Goal: Task Accomplishment & Management: Manage account settings

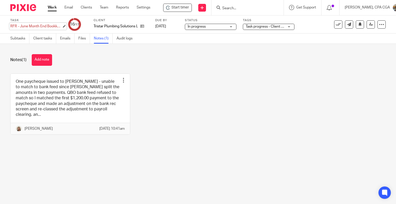
click at [43, 28] on div "RFR - June Month End Bookkeeping Save RFR - June Month End Bookkeeping" at bounding box center [36, 26] width 52 height 5
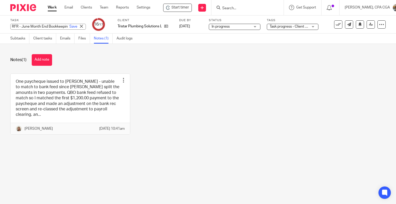
click at [30, 26] on input "RFR - June Month End Bookkeeping" at bounding box center [48, 27] width 76 height 6
click at [22, 26] on input "RFR - June Month End Bookkeeping" at bounding box center [48, 27] width 76 height 6
type input "RFR - Sep-Jun Month End Bookkeeping"
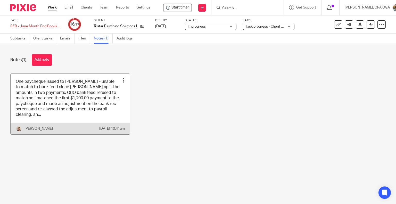
click at [35, 108] on link at bounding box center [70, 104] width 119 height 61
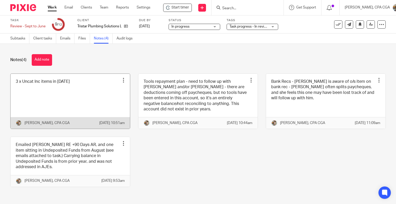
click at [83, 105] on link at bounding box center [70, 101] width 119 height 55
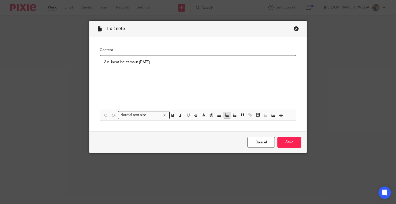
click at [225, 115] on icon "button" at bounding box center [227, 115] width 5 height 5
click at [106, 61] on ol "3 x Uncat Inc items in August 2024" at bounding box center [198, 62] width 188 height 5
click at [224, 116] on button "button" at bounding box center [227, 115] width 6 height 6
click at [185, 66] on p "3 x Uncat Inc items in August 2024" at bounding box center [204, 67] width 178 height 5
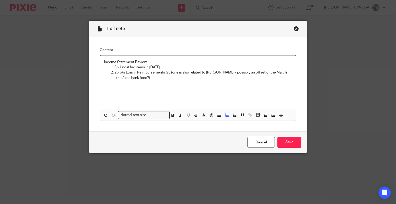
click at [239, 73] on p "2 x o/s txns in Reimbursements GL (one is also related to Ethan - possibly an o…" at bounding box center [204, 75] width 178 height 11
click at [238, 73] on p "2 x o/s txns in Reimbursements GL (one is also related to Ethan - possibly of t…" at bounding box center [204, 75] width 178 height 11
click at [158, 77] on p "2 x o/s txns in Reimbursements GL (one is also related to Ethan - possibly rela…" at bounding box center [204, 75] width 178 height 11
click at [145, 67] on p "3 x Uncat Inc items in August 2024" at bounding box center [204, 67] width 178 height 5
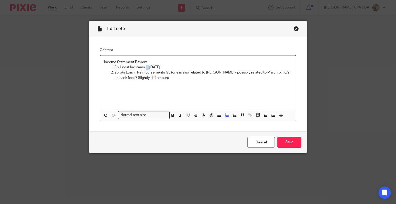
click at [145, 67] on p "3 x Uncat Inc items in August 2024" at bounding box center [204, 67] width 178 height 5
click at [289, 143] on input "Save" at bounding box center [290, 142] width 24 height 11
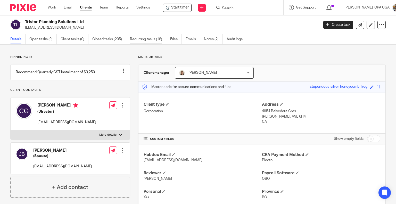
click at [151, 41] on link "Recurring tasks (18)" at bounding box center [148, 39] width 36 height 10
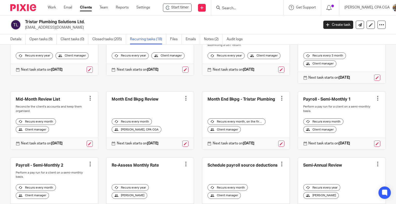
scroll to position [155, 0]
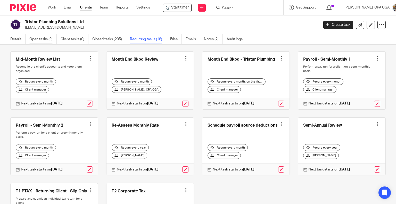
click at [42, 38] on link "Open tasks (9)" at bounding box center [42, 39] width 27 height 10
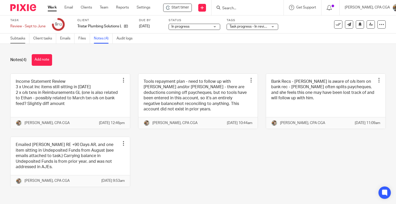
click at [18, 42] on link "Subtasks" at bounding box center [19, 39] width 19 height 10
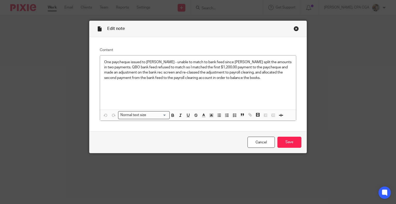
click at [296, 28] on div "Close this dialog window" at bounding box center [296, 28] width 5 height 5
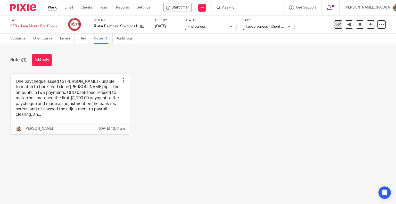
click at [336, 26] on icon at bounding box center [338, 24] width 5 height 5
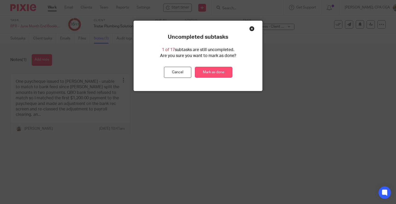
click at [215, 76] on link "Mark as done" at bounding box center [213, 72] width 37 height 11
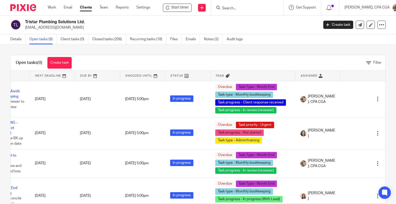
scroll to position [0, 38]
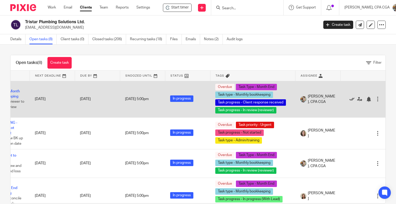
click at [350, 98] on icon at bounding box center [352, 99] width 5 height 5
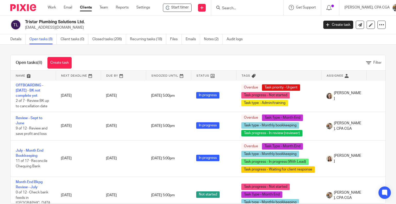
scroll to position [0, 0]
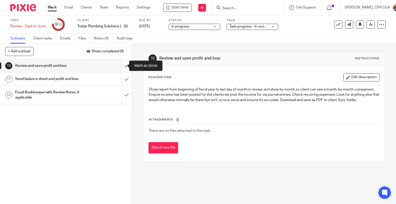
click at [121, 67] on input "submit" at bounding box center [66, 65] width 132 height 13
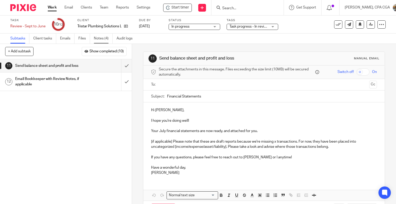
click at [99, 37] on link "Notes (4)" at bounding box center [103, 39] width 19 height 10
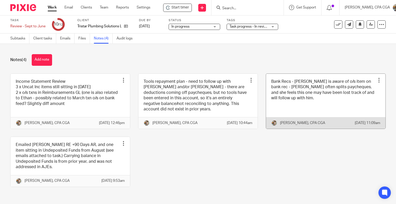
click at [276, 94] on link at bounding box center [325, 101] width 119 height 55
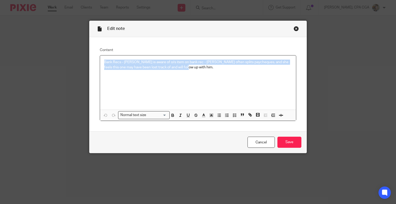
drag, startPoint x: 191, startPoint y: 70, endPoint x: 101, endPoint y: 60, distance: 90.6
click at [101, 60] on div "Bank Recs - [PERSON_NAME] is aware of o/s item on bank rec - [PERSON_NAME] ofte…" at bounding box center [198, 82] width 196 height 54
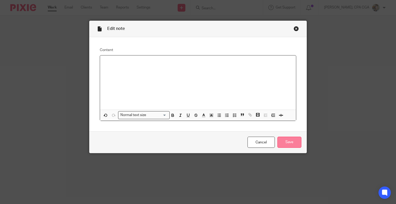
click at [286, 139] on input "Save" at bounding box center [290, 142] width 24 height 11
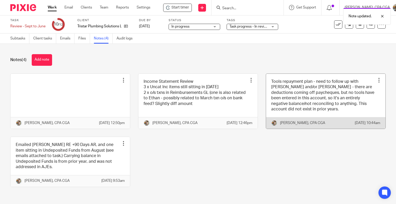
click at [318, 101] on link at bounding box center [325, 101] width 119 height 55
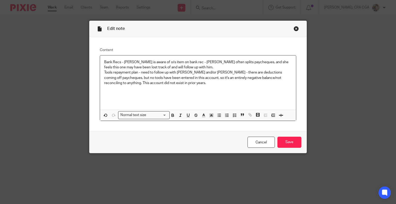
click at [101, 60] on div "Bank Recs - [PERSON_NAME] is aware of o/s item on bank rec - [PERSON_NAME] ofte…" at bounding box center [198, 82] width 196 height 54
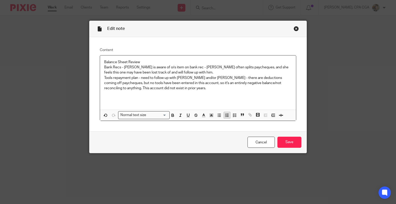
click at [225, 116] on icon "button" at bounding box center [227, 115] width 5 height 5
click at [227, 116] on icon "button" at bounding box center [227, 115] width 5 height 5
click at [115, 60] on li "Balance Sheet Review" at bounding box center [204, 62] width 178 height 5
click at [227, 117] on line "button" at bounding box center [228, 117] width 2 height 0
click at [153, 63] on p "Balance Sheet Review" at bounding box center [198, 62] width 188 height 5
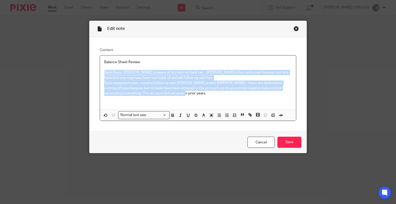
drag, startPoint x: 101, startPoint y: 72, endPoint x: 192, endPoint y: 111, distance: 98.7
click at [192, 111] on div "Balance Sheet Review Bank Recs - Morgan is aware of o/s item on bank rec - Coli…" at bounding box center [198, 88] width 196 height 66
click at [225, 117] on icon "button" at bounding box center [227, 115] width 5 height 5
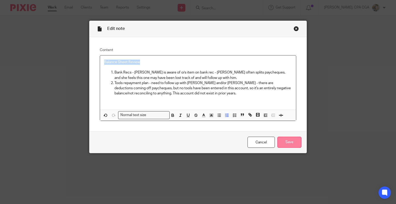
click at [293, 142] on input "Save" at bounding box center [290, 142] width 24 height 11
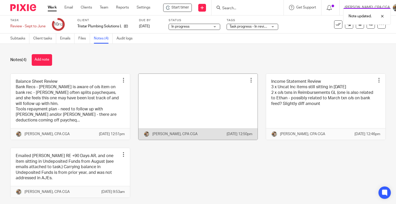
click at [249, 80] on div at bounding box center [251, 80] width 5 height 5
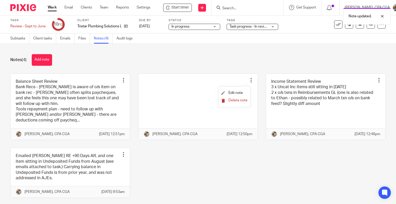
click at [236, 102] on span "Delete note" at bounding box center [238, 101] width 19 height 4
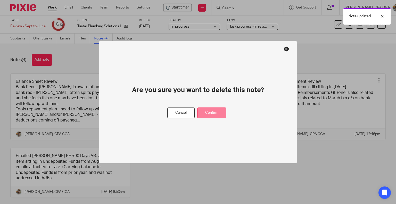
click at [215, 110] on button "Confirm" at bounding box center [211, 112] width 29 height 11
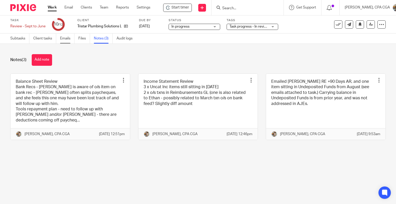
click at [65, 39] on link "Emails" at bounding box center [67, 39] width 14 height 10
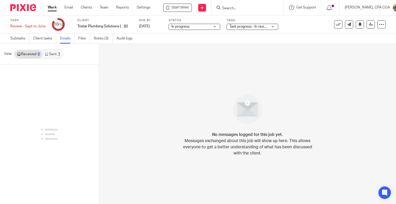
click at [53, 55] on link "Sent 1" at bounding box center [52, 54] width 20 height 8
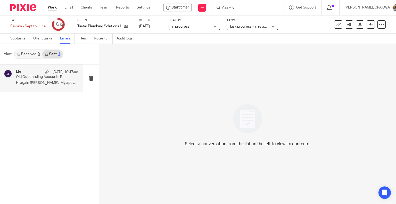
click at [45, 80] on div "Me Aug 14 10:47am Old Outstanding Accounts Receivables Hi again Colin, My apolo…" at bounding box center [47, 78] width 62 height 17
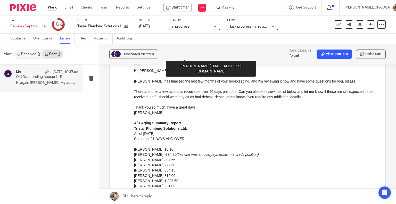
scroll to position [155, 0]
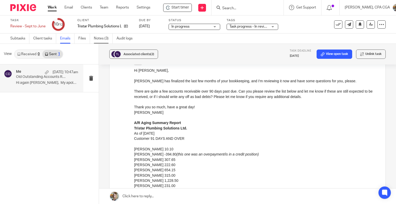
click at [107, 37] on link "Notes (3)" at bounding box center [103, 39] width 19 height 10
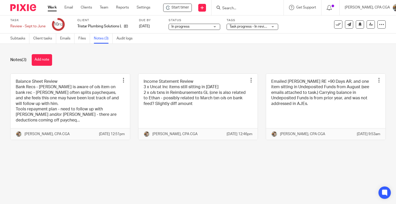
click at [286, 106] on link at bounding box center [325, 107] width 119 height 66
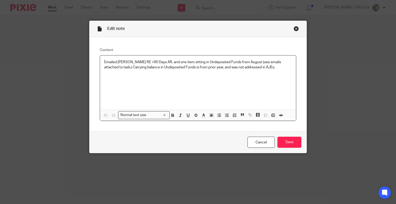
click at [158, 69] on p "Emailed Colin RE +90 Days AR, and one item sitting in Undeposited Funds from Au…" at bounding box center [198, 65] width 188 height 11
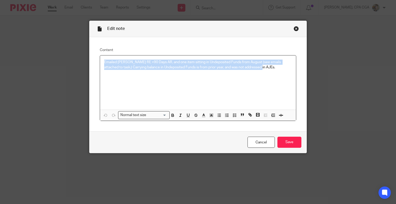
drag, startPoint x: 251, startPoint y: 68, endPoint x: 101, endPoint y: 61, distance: 149.5
click at [101, 61] on div "Emailed Colin RE +90 Days AR, and one item sitting in Undeposited Funds from Au…" at bounding box center [198, 82] width 196 height 54
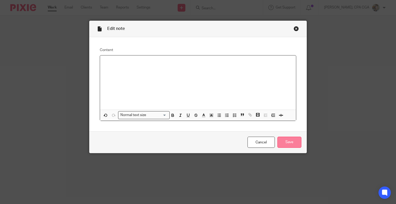
click at [286, 141] on input "Save" at bounding box center [290, 142] width 24 height 11
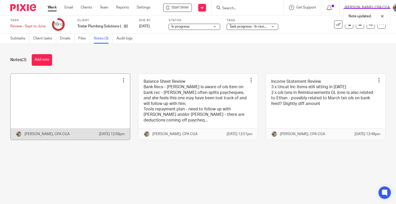
click at [121, 81] on div at bounding box center [123, 80] width 5 height 5
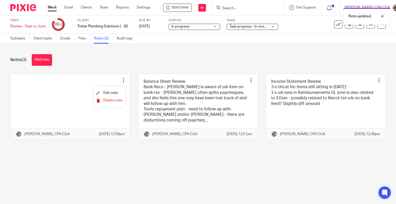
click at [109, 101] on span "Delete note" at bounding box center [112, 101] width 19 height 4
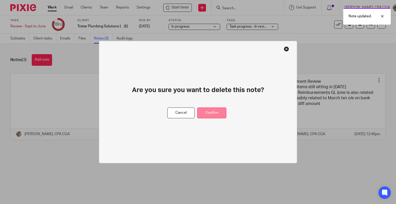
click at [216, 112] on button "Confirm" at bounding box center [211, 112] width 29 height 11
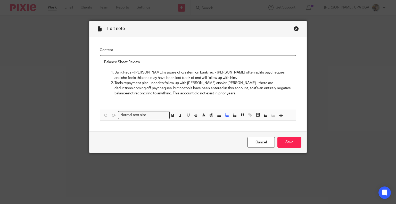
click at [213, 76] on p "Bank Recs - Morgan is aware of o/s item on bank rec - Colin often splits payche…" at bounding box center [204, 75] width 178 height 11
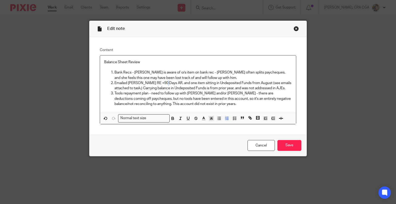
click at [162, 83] on p "Emailed Colin RE +90 Days AR, and one item sitting in Undeposited Funds from Au…" at bounding box center [204, 85] width 178 height 11
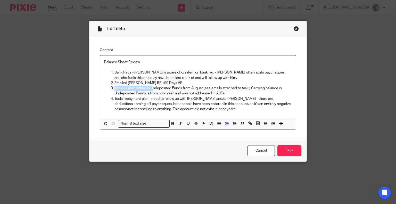
drag, startPoint x: 150, startPoint y: 87, endPoint x: 110, endPoint y: 90, distance: 39.4
click at [115, 90] on li "and one item sitting in Undeposited Funds from August (see emails attached to t…" at bounding box center [204, 91] width 178 height 11
drag, startPoint x: 144, startPoint y: 87, endPoint x: 214, endPoint y: 89, distance: 69.7
click at [214, 89] on p "Undeposited Funds from August (see emails attached to task.) Carrying balance i…" at bounding box center [204, 91] width 178 height 11
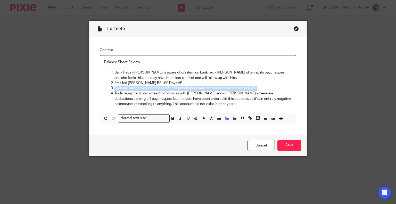
drag, startPoint x: 259, startPoint y: 87, endPoint x: 113, endPoint y: 87, distance: 146.3
click at [115, 87] on p "Carrying balance in Undeposited Funds is from prior year, and was not addressed…" at bounding box center [204, 88] width 178 height 5
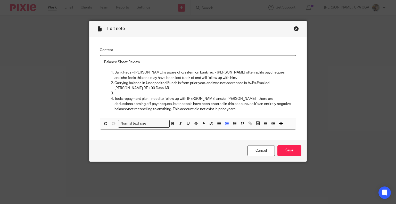
click at [115, 93] on p at bounding box center [204, 93] width 178 height 5
click at [257, 83] on p "Carrying balance in Undeposited Funds is from prior year, and was not addressed…" at bounding box center [204, 85] width 178 height 11
click at [134, 95] on p at bounding box center [204, 93] width 178 height 5
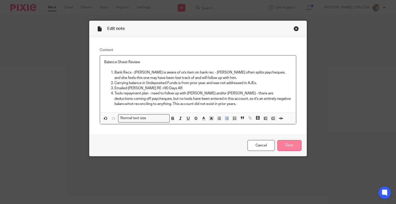
click at [290, 143] on input "Save" at bounding box center [290, 145] width 24 height 11
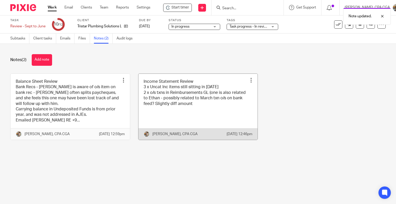
click at [165, 98] on link at bounding box center [198, 107] width 119 height 66
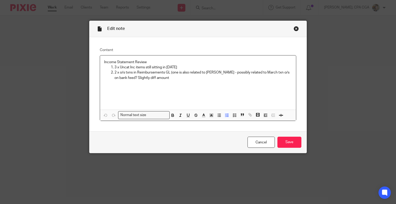
click at [115, 67] on p "3 x Uncat Inc items still sitting in August 2024" at bounding box center [204, 67] width 178 height 5
click at [194, 68] on p "2 x Uncat Inc items still sitting in August 2024" at bounding box center [204, 67] width 178 height 5
click at [285, 143] on input "Save" at bounding box center [290, 142] width 24 height 11
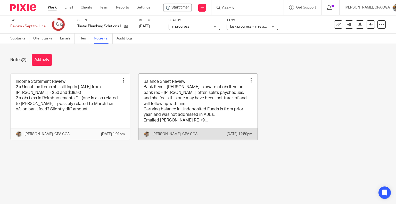
click at [172, 103] on link at bounding box center [198, 107] width 119 height 66
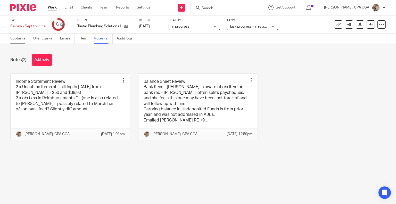
click at [20, 40] on link "Subtasks" at bounding box center [19, 39] width 19 height 10
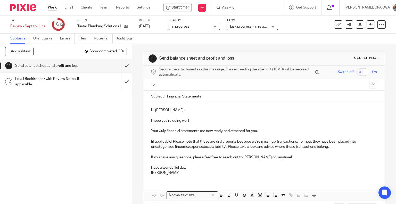
click at [55, 65] on h1 "Send balance sheet and profit and loss" at bounding box center [48, 66] width 67 height 8
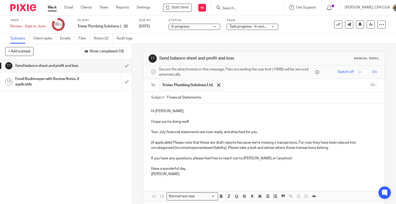
drag, startPoint x: 363, startPoint y: 86, endPoint x: 359, endPoint y: 88, distance: 4.7
click at [369, 86] on button "Cc" at bounding box center [373, 85] width 8 height 8
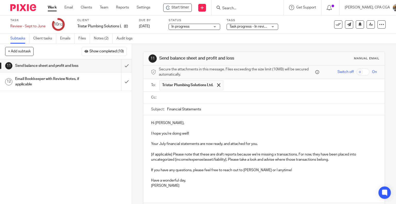
click at [187, 99] on input "text" at bounding box center [268, 98] width 214 height 6
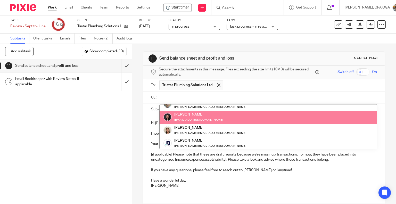
scroll to position [85, 0]
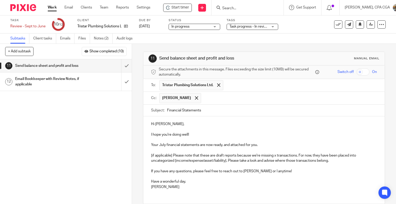
click at [208, 108] on input "Financial Statements" at bounding box center [272, 111] width 210 height 12
type input "Financial Statements - June 2025"
click at [203, 132] on p "I hope you're doing well!" at bounding box center [264, 134] width 226 height 5
click at [161, 144] on p "Your July financial statements are now ready, and attached for you." at bounding box center [264, 144] width 226 height 5
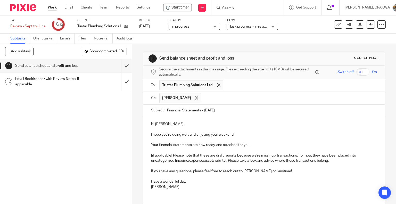
click at [192, 144] on p "Your financial statements are now ready, and attached for you." at bounding box center [264, 144] width 226 height 5
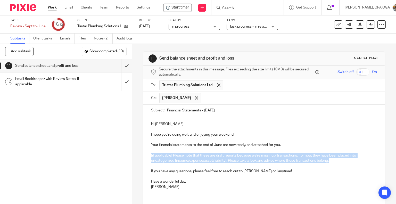
drag, startPoint x: 330, startPoint y: 161, endPoint x: 142, endPoint y: 155, distance: 188.2
click at [143, 155] on div "Hi Colin, I hope you're doing well, and enjoying your weekend! Your financial s…" at bounding box center [264, 154] width 242 height 77
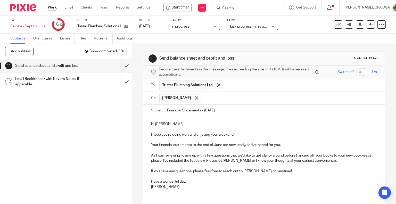
drag, startPoint x: 295, startPoint y: 172, endPoint x: 129, endPoint y: 173, distance: 165.6
click at [129, 173] on div "+ Add subtask Show completed (10) Cancel + Add 1 Check bank feeds in QBO 2 Chec…" at bounding box center [198, 124] width 396 height 160
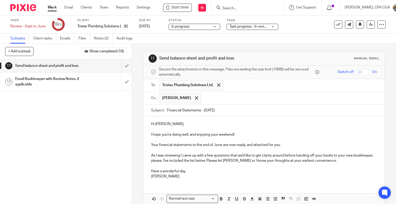
click at [151, 171] on p "Have a wonderful day," at bounding box center [264, 171] width 226 height 5
click at [228, 171] on p "Thank you so much, have a wonderful day," at bounding box center [264, 171] width 226 height 5
click at [176, 177] on p "[PERSON_NAME]" at bounding box center [264, 176] width 226 height 5
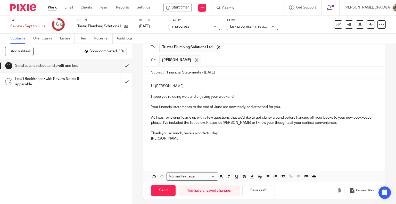
scroll to position [40, 0]
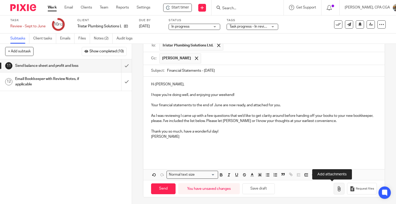
click at [337, 188] on icon "button" at bounding box center [339, 188] width 5 height 5
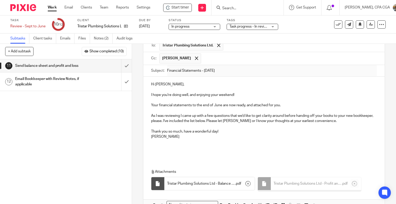
click at [154, 147] on p at bounding box center [264, 147] width 226 height 5
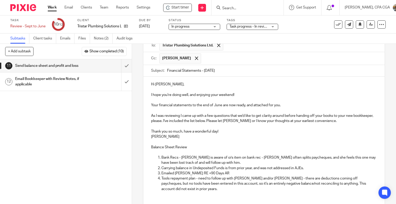
click at [179, 199] on div "Hi Colin, I hope you're doing well, and enjoying your weekend! Your financial s…" at bounding box center [264, 139] width 242 height 124
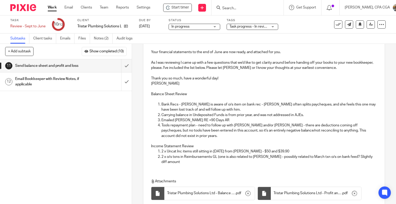
scroll to position [105, 0]
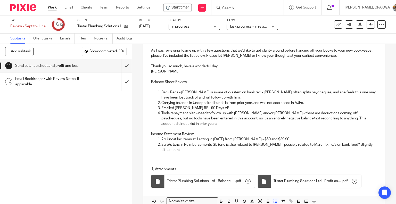
click at [151, 85] on p at bounding box center [264, 87] width 226 height 5
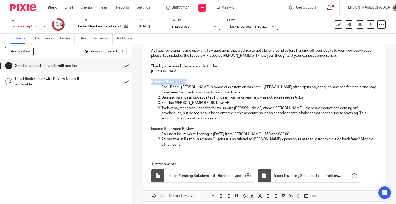
drag, startPoint x: 191, startPoint y: 81, endPoint x: 149, endPoint y: 82, distance: 42.1
click at [149, 82] on div "Hi Colin, I hope you're doing well, and enjoying your weekend! Your financial s…" at bounding box center [264, 81] width 242 height 140
drag, startPoint x: 192, startPoint y: 129, endPoint x: 149, endPoint y: 128, distance: 43.6
click at [149, 128] on div "Hi Colin, I hope you're doing well, and enjoying your weekend! Your financial s…" at bounding box center [264, 81] width 242 height 140
click at [164, 127] on u "Income Statement Review" at bounding box center [173, 129] width 44 height 4
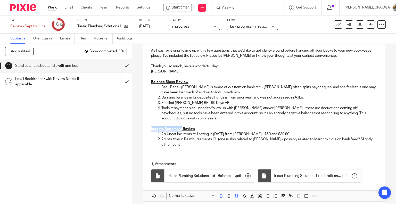
drag, startPoint x: 181, startPoint y: 129, endPoint x: 150, endPoint y: 128, distance: 31.0
click at [151, 128] on u "Income Statement Review" at bounding box center [173, 129] width 44 height 4
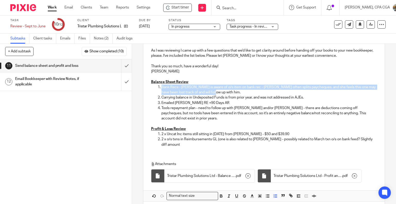
drag, startPoint x: 216, startPoint y: 92, endPoint x: 160, endPoint y: 86, distance: 56.6
click at [161, 86] on p "Bank Recs - Morgan is aware of o/s item on bank rec - Colin often splits payche…" at bounding box center [269, 90] width 216 height 11
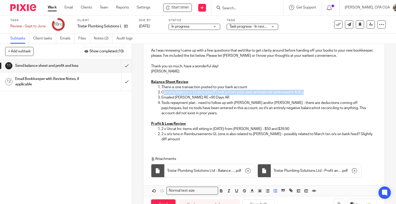
drag, startPoint x: 288, startPoint y: 91, endPoint x: 162, endPoint y: 91, distance: 126.2
click at [162, 91] on p "Carrying balance in Undeposited Funds is from prior year, and was not addressed…" at bounding box center [269, 92] width 216 height 5
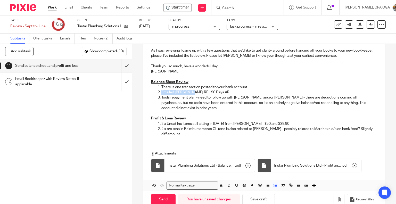
drag, startPoint x: 188, startPoint y: 91, endPoint x: 160, endPoint y: 92, distance: 28.4
click at [161, 92] on p "Emailed Colin RE +90 Days AR" at bounding box center [269, 92] width 216 height 5
click at [186, 92] on p "+90 Days AR" at bounding box center [269, 92] width 216 height 5
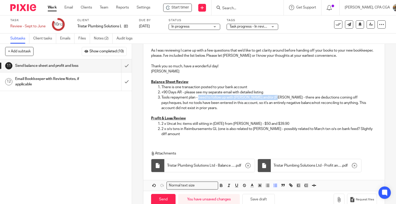
drag, startPoint x: 270, startPoint y: 97, endPoint x: 198, endPoint y: 99, distance: 71.5
click at [198, 99] on p "Tools repayment plan - need to follow up with Morgan and/or Alicia - there are …" at bounding box center [269, 103] width 216 height 16
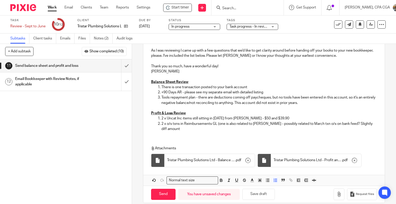
click at [250, 98] on p "Tools repayment plan - there are deductions coming off paycheques, but no tools…" at bounding box center [269, 100] width 216 height 11
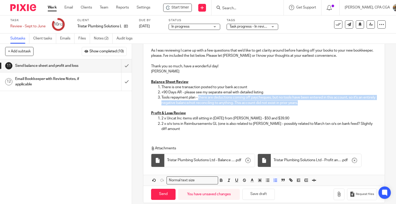
drag, startPoint x: 311, startPoint y: 101, endPoint x: 197, endPoint y: 98, distance: 114.1
click at [197, 98] on p "Tools repayment plan - there are deductions coming off paycheques, but no tools…" at bounding box center [269, 100] width 216 height 11
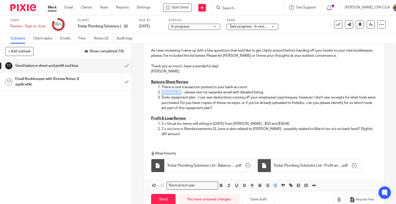
drag, startPoint x: 181, startPoint y: 91, endPoint x: 160, endPoint y: 93, distance: 20.5
click at [161, 93] on p "+90 Days AR - please see my separate email with detailed listing" at bounding box center [269, 92] width 216 height 5
drag, startPoint x: 194, startPoint y: 98, endPoint x: 159, endPoint y: 97, distance: 34.6
click at [161, 97] on li "Tools repayment plan - I can see deductions coming off your employees' paychequ…" at bounding box center [269, 103] width 216 height 16
drag, startPoint x: 247, startPoint y: 86, endPoint x: 224, endPoint y: 88, distance: 22.5
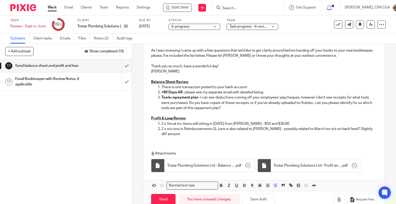
click at [224, 88] on p "There is one transaction posted to your bank account" at bounding box center [269, 87] width 216 height 5
click at [256, 86] on p "There is one transaction posted to your bank account" at bounding box center [269, 87] width 216 height 5
drag, startPoint x: 160, startPoint y: 123, endPoint x: 190, endPoint y: 123, distance: 30.2
click at [190, 123] on p "2 x Uncat Inc items still sitting in August 2024 from Ernie Hutton - $50 and $3…" at bounding box center [269, 123] width 216 height 5
click at [291, 123] on p "There are two deposits in August 2024 from Ernie Hutton - $50 and $39.90" at bounding box center [269, 123] width 216 height 5
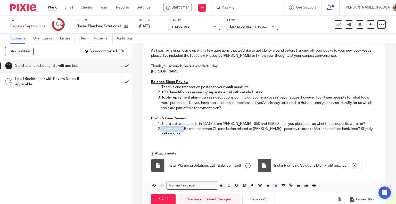
drag, startPoint x: 183, startPoint y: 128, endPoint x: 159, endPoint y: 129, distance: 24.0
click at [161, 129] on li "2 x o/s txns in Reimbursements GL (one is also related to Ethan - possibly rela…" at bounding box center [269, 131] width 216 height 11
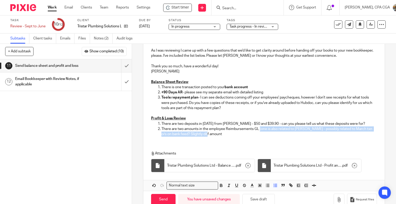
drag, startPoint x: 258, startPoint y: 129, endPoint x: 260, endPoint y: 133, distance: 4.1
click at [260, 133] on p "There are two amounts in the employee Reimbursements GL (one is also related to…" at bounding box center [269, 131] width 216 height 11
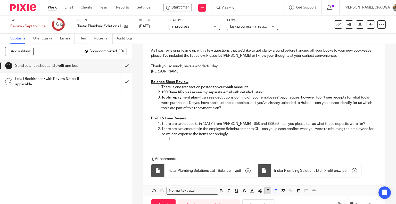
click at [266, 191] on icon "button" at bounding box center [267, 191] width 5 height 5
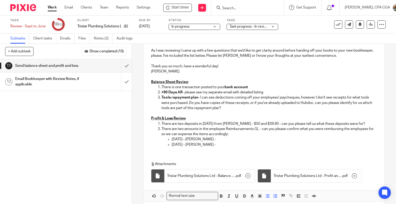
click at [225, 139] on p "Jan 15, 2025 - Ethan Jutras -" at bounding box center [275, 139] width 206 height 5
click at [223, 143] on p "May 9, 2025 - Aaron J Old -" at bounding box center [275, 144] width 206 height 5
click at [252, 86] on p "There is one transaction posted to your bank account" at bounding box center [269, 87] width 216 height 5
drag, startPoint x: 257, startPoint y: 86, endPoint x: 158, endPoint y: 85, distance: 99.1
click at [161, 85] on li "There is one transaction posted to your bank account" at bounding box center [269, 87] width 216 height 5
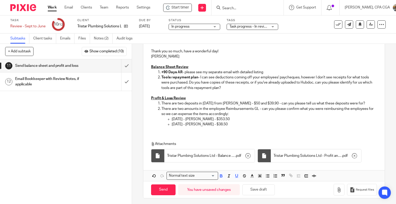
scroll to position [121, 0]
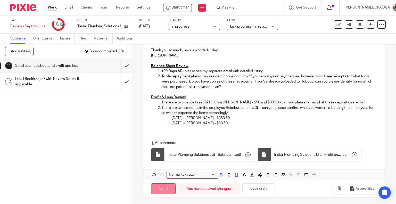
click at [167, 186] on input "Send" at bounding box center [163, 188] width 25 height 11
type input "Sent"
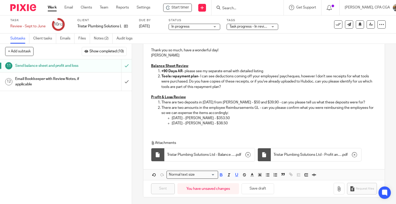
scroll to position [0, 0]
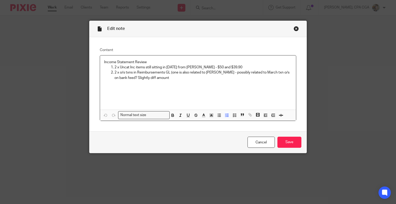
click at [158, 77] on p "2 x o/s txns in Reimbursements GL (one is also related to [PERSON_NAME] - possi…" at bounding box center [204, 75] width 178 height 11
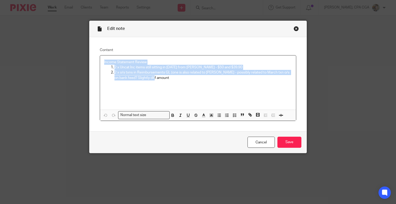
drag, startPoint x: 163, startPoint y: 77, endPoint x: 90, endPoint y: 61, distance: 74.1
click at [90, 61] on div "Content Income Statement Review 2 x Uncat Inc items still sitting in [DATE] fro…" at bounding box center [198, 84] width 217 height 94
copy div "Income Statement Review 2 x Uncat Inc items still sitting in [DATE] from [PERSO…"
click at [294, 29] on div "Close this dialog window" at bounding box center [296, 28] width 5 height 5
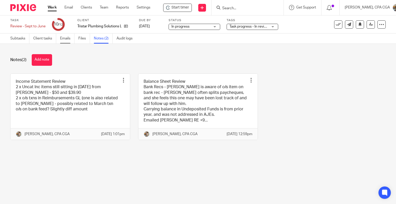
click at [66, 39] on link "Emails" at bounding box center [67, 39] width 14 height 10
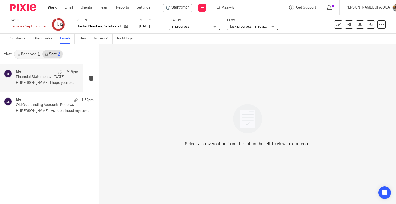
click at [44, 79] on p "Financial Statements - [DATE]" at bounding box center [41, 77] width 50 height 4
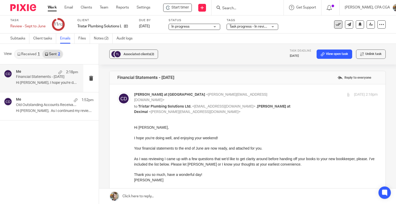
click at [338, 25] on button at bounding box center [338, 24] width 8 height 8
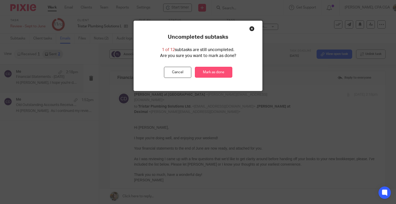
click at [213, 71] on link "Mark as done" at bounding box center [213, 72] width 37 height 11
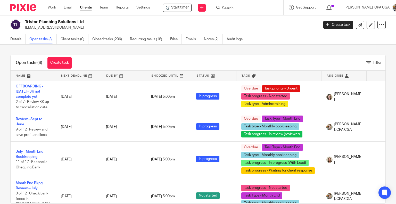
click at [237, 9] on input "Search" at bounding box center [245, 8] width 46 height 5
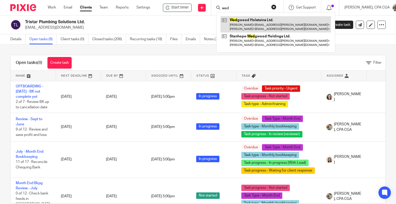
type input "wed"
click at [249, 23] on link at bounding box center [276, 24] width 111 height 16
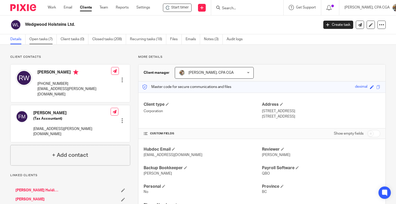
click at [45, 39] on link "Open tasks (7)" at bounding box center [42, 39] width 27 height 10
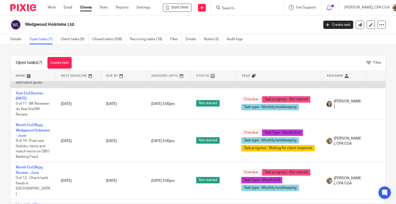
scroll to position [26, 0]
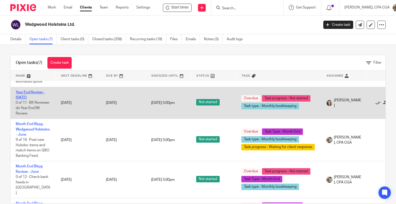
click at [31, 92] on link "Year End Review - [DATE]" at bounding box center [30, 95] width 29 height 9
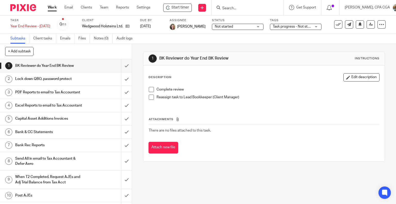
click at [174, 7] on span "Start timer" at bounding box center [181, 7] width 18 height 5
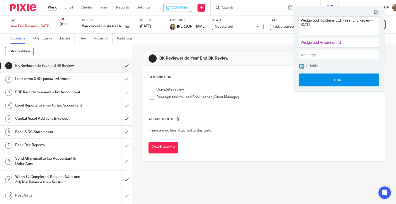
click at [334, 79] on button "Done" at bounding box center [339, 80] width 80 height 13
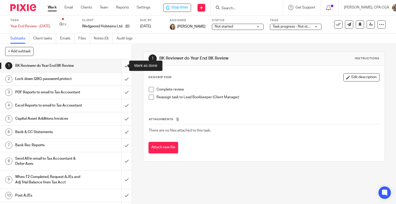
click at [122, 65] on input "submit" at bounding box center [66, 65] width 132 height 13
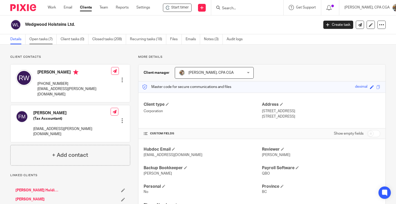
click at [43, 42] on link "Open tasks (7)" at bounding box center [42, 39] width 27 height 10
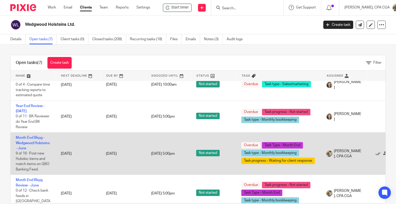
scroll to position [3, 0]
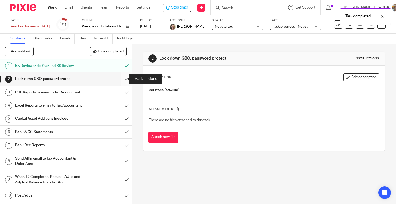
click at [120, 79] on input "submit" at bounding box center [66, 78] width 132 height 13
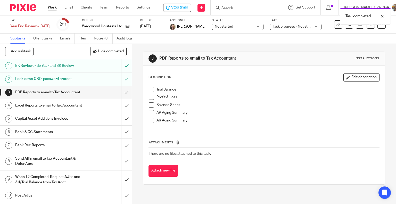
click at [150, 98] on span at bounding box center [151, 97] width 5 height 5
click at [149, 106] on span at bounding box center [151, 104] width 5 height 5
click at [149, 88] on span at bounding box center [151, 89] width 5 height 5
click at [149, 117] on li "AP Aging Summary" at bounding box center [264, 114] width 231 height 8
click at [149, 114] on span at bounding box center [151, 112] width 5 height 5
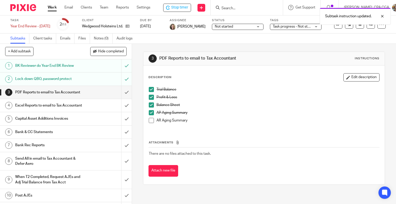
click at [150, 121] on span at bounding box center [151, 120] width 5 height 5
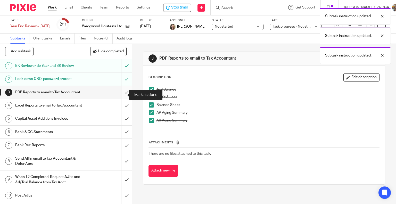
click at [120, 96] on input "submit" at bounding box center [66, 92] width 132 height 13
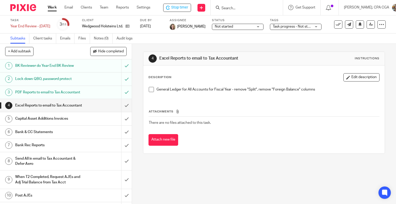
click at [149, 90] on span at bounding box center [151, 89] width 5 height 5
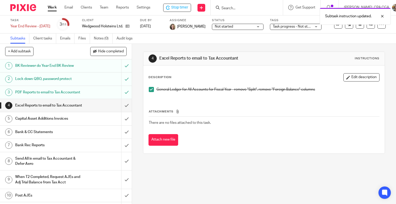
click at [54, 123] on h1 "Capital Asset Additions Invoices" at bounding box center [48, 119] width 67 height 8
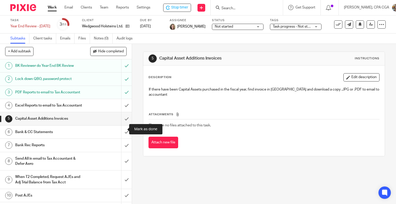
click at [121, 125] on input "submit" at bounding box center [66, 118] width 132 height 13
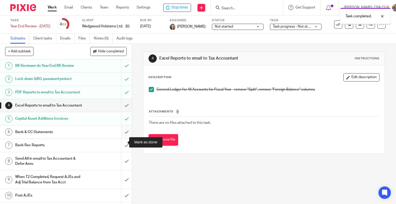
click at [122, 139] on input "submit" at bounding box center [66, 132] width 132 height 13
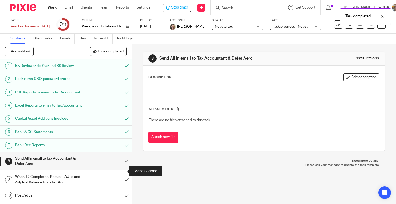
click at [120, 169] on input "submit" at bounding box center [66, 161] width 132 height 18
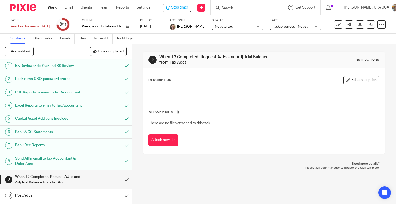
click at [197, 191] on div "9 When T2 Completed, Request AJEs and Adj Trial Balance from Tax Acct Instructi…" at bounding box center [264, 124] width 264 height 160
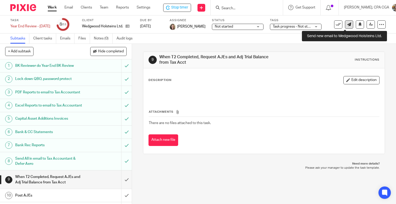
click at [347, 25] on link at bounding box center [349, 24] width 8 height 8
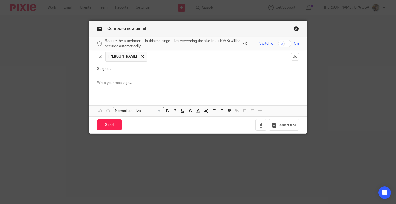
click at [132, 84] on p at bounding box center [198, 82] width 202 height 5
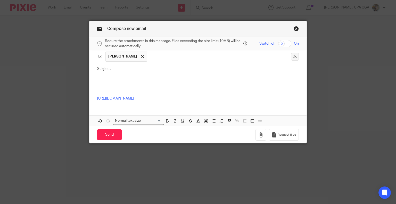
click at [294, 57] on button "Cc" at bounding box center [295, 57] width 8 height 8
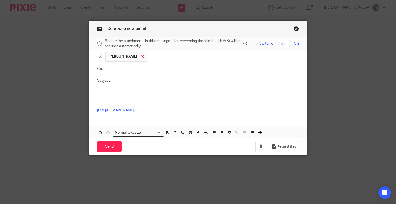
click at [141, 56] on span at bounding box center [142, 56] width 3 height 3
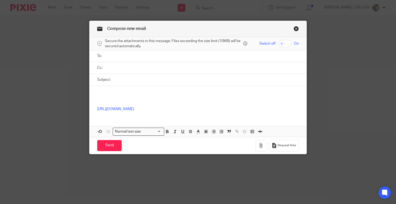
click at [125, 68] on input "text" at bounding box center [202, 68] width 190 height 6
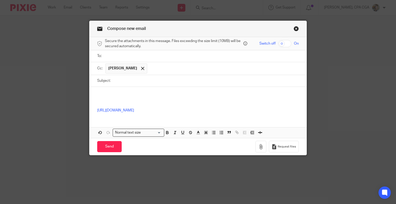
click at [126, 53] on ul at bounding box center [203, 56] width 194 height 9
click at [126, 58] on input "text" at bounding box center [202, 56] width 190 height 6
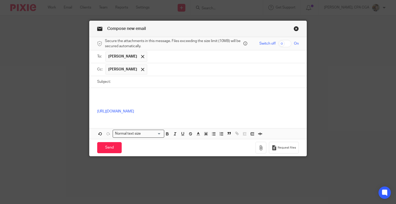
click at [116, 80] on input "Subject:" at bounding box center [206, 82] width 186 height 12
type input "Wedgwood Holsteins : Apr 2025 Year-end"
click at [111, 93] on p at bounding box center [198, 95] width 202 height 5
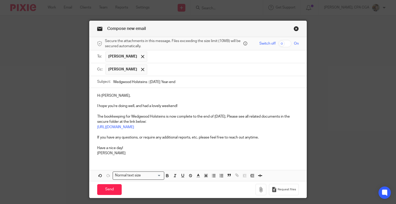
click at [266, 137] on p "If you have any questions, or require any additional reports, etc. please feel …" at bounding box center [198, 137] width 202 height 5
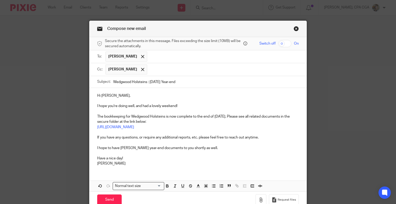
click at [189, 137] on p "If you have any questions, or require any additional reports, etc. please feel …" at bounding box center [198, 137] width 202 height 5
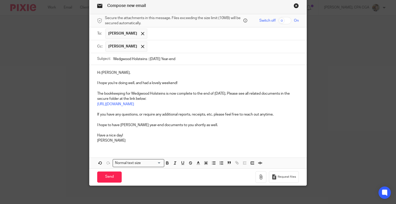
scroll to position [25, 0]
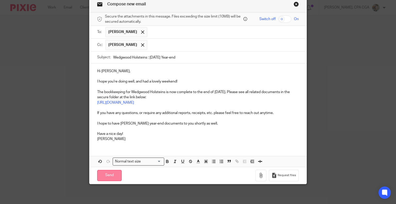
click at [103, 173] on input "Send" at bounding box center [109, 175] width 25 height 11
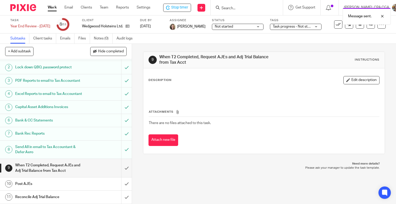
scroll to position [21, 0]
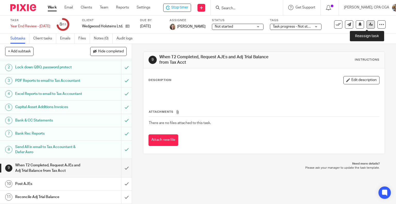
click at [369, 25] on icon at bounding box center [371, 24] width 4 height 4
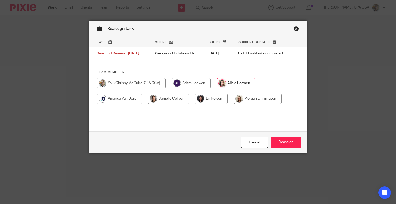
click at [118, 88] on input "radio" at bounding box center [131, 83] width 68 height 10
radio input "true"
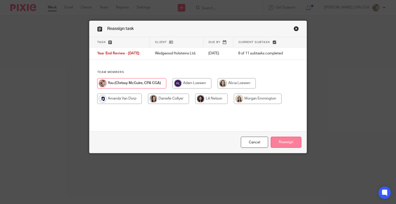
click at [290, 142] on input "Reassign" at bounding box center [286, 142] width 31 height 11
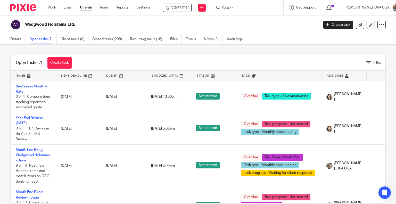
scroll to position [3, 0]
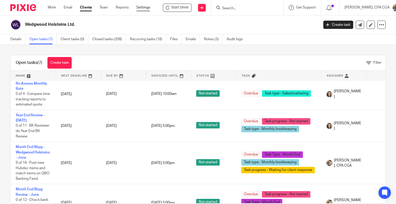
click at [139, 7] on link "Settings" at bounding box center [143, 7] width 14 height 5
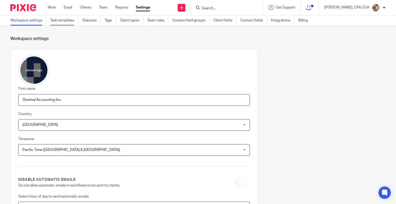
click at [70, 20] on link "Task templates" at bounding box center [64, 20] width 28 height 10
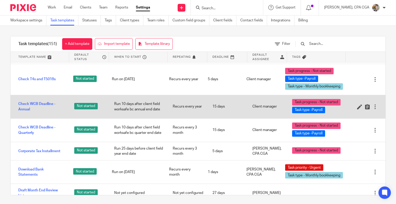
scroll to position [232, 0]
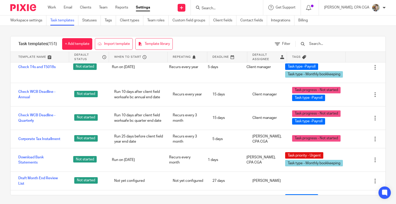
click at [327, 46] on input "text" at bounding box center [339, 44] width 60 height 6
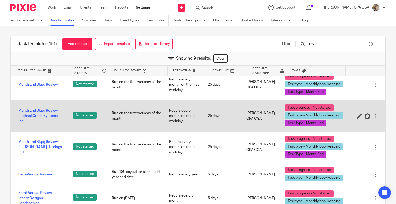
scroll to position [27, 0]
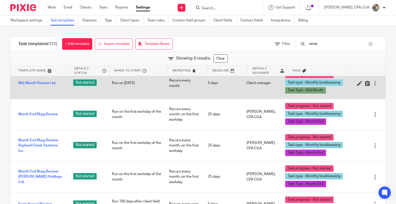
type input "revie"
click at [373, 83] on div at bounding box center [375, 83] width 5 height 5
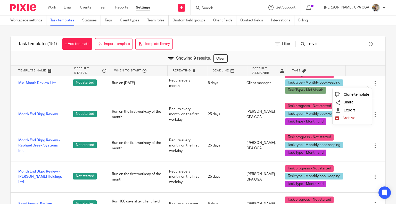
click at [359, 94] on span "Clone template" at bounding box center [357, 95] width 26 height 4
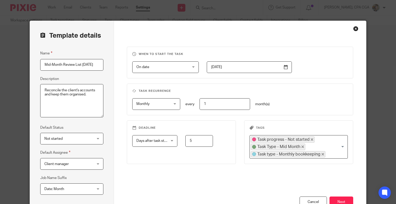
scroll to position [0, 3]
click at [70, 62] on input "Mid-Month Review List 2025-08-16" at bounding box center [71, 65] width 63 height 12
drag, startPoint x: 57, startPoint y: 64, endPoint x: 29, endPoint y: 63, distance: 28.7
click at [30, 64] on div "Template details Name Mid-Month Review List 2025-08-16 Description Reconcile th…" at bounding box center [72, 132] width 84 height 222
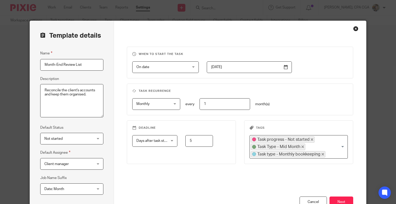
type input "Month-End Review List"
drag, startPoint x: 89, startPoint y: 95, endPoint x: 33, endPoint y: 84, distance: 56.9
click at [33, 86] on div "Template details Name Month-End Review List Description Reconcile the client's …" at bounding box center [72, 132] width 84 height 222
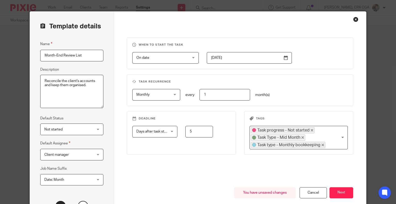
scroll to position [26, 0]
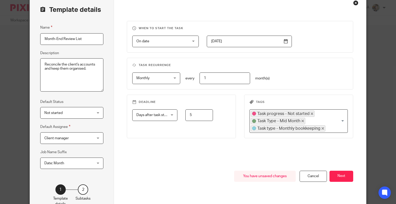
click at [69, 163] on span "Date: Month" at bounding box center [67, 163] width 47 height 11
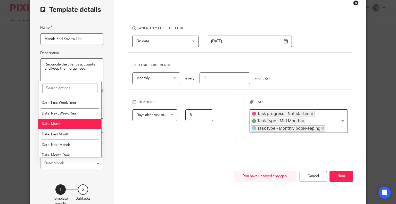
scroll to position [52, 0]
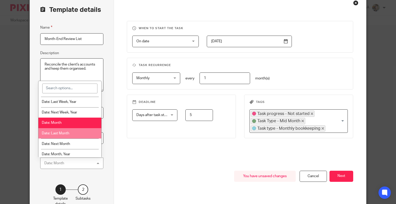
click at [77, 133] on li "Date: Last Month" at bounding box center [69, 133] width 63 height 11
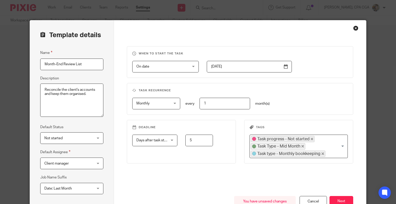
scroll to position [0, 0]
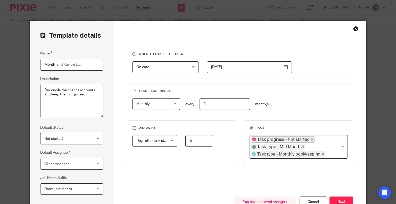
click at [158, 67] on span "On date" at bounding box center [161, 67] width 50 height 11
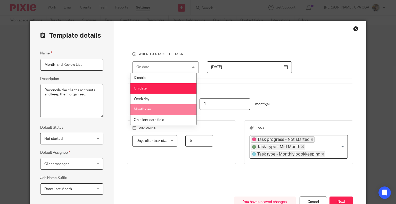
click at [161, 112] on li "Month day" at bounding box center [164, 109] width 66 height 11
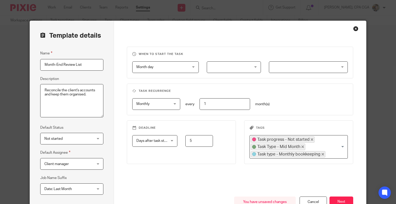
click at [250, 67] on div at bounding box center [234, 67] width 54 height 12
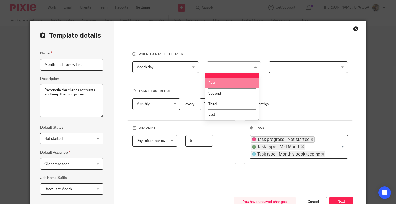
click at [246, 83] on li "First" at bounding box center [232, 83] width 54 height 11
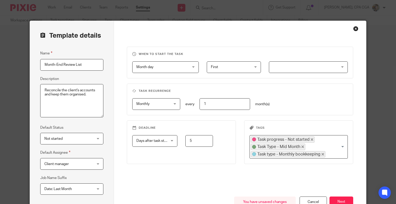
click at [306, 68] on div at bounding box center [308, 67] width 79 height 12
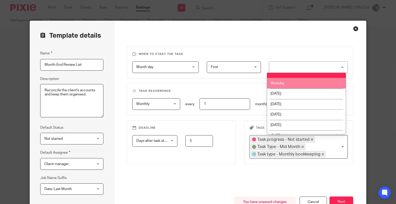
click at [304, 84] on li "Workday" at bounding box center [306, 83] width 78 height 11
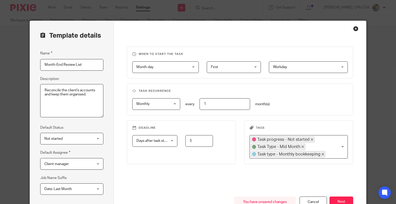
click at [302, 146] on icon "Deselect Task Type - Mid Month" at bounding box center [303, 147] width 3 height 3
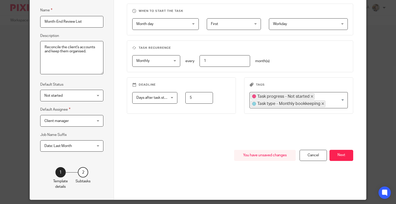
scroll to position [52, 0]
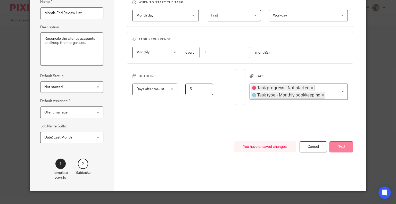
click at [338, 146] on button "Next" at bounding box center [342, 146] width 24 height 11
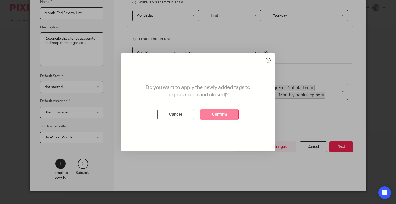
click at [216, 115] on button "Confirm" at bounding box center [219, 114] width 39 height 11
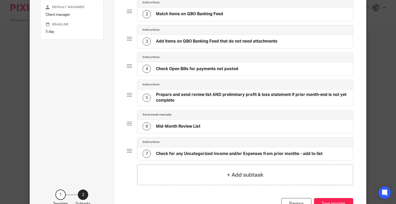
scroll to position [77, 0]
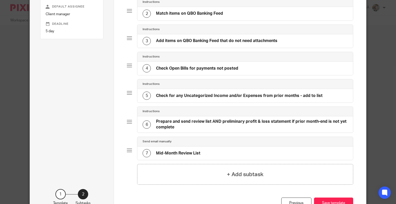
click at [185, 93] on h4 "Check for any Uncategorized Income and/or Expenses from prior months - add to l…" at bounding box center [239, 95] width 167 height 5
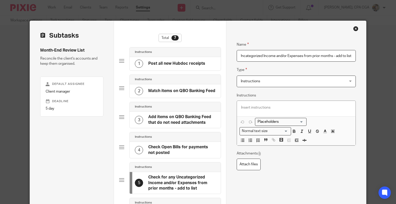
drag, startPoint x: 332, startPoint y: 54, endPoint x: 368, endPoint y: 54, distance: 35.9
click at [368, 54] on div "Template details Name Month-End Review List Description Reconcile the client's …" at bounding box center [198, 102] width 396 height 204
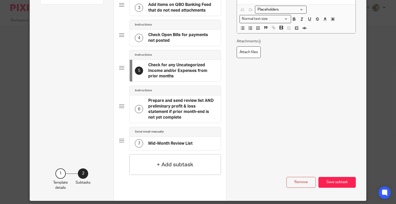
scroll to position [131, 0]
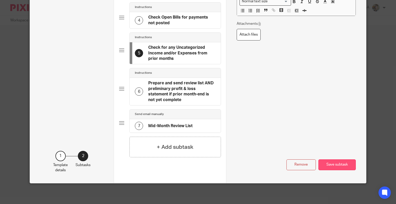
type input "Check for any Uncategorized Income and/or Expenses from prior months"
click at [335, 166] on button "Save subtask" at bounding box center [337, 164] width 37 height 11
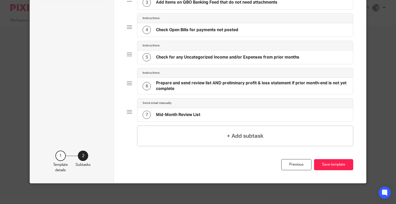
scroll to position [115, 0]
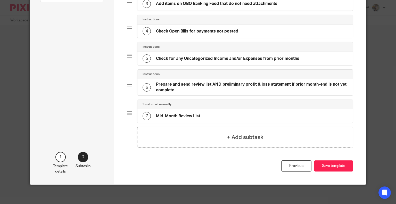
click at [174, 85] on h4 "Prepare and send review list AND preliminary profit & loss statement if prior m…" at bounding box center [252, 87] width 192 height 11
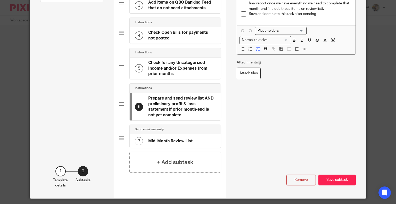
scroll to position [0, 68]
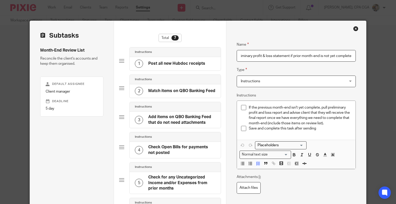
click at [257, 55] on input "Prepare and send review list AND preliminary profit & loss statement if prior m…" at bounding box center [296, 56] width 119 height 12
drag, startPoint x: 254, startPoint y: 55, endPoint x: 377, endPoint y: 56, distance: 123.1
click at [377, 56] on div "Template details Name Month-End Review List Description Reconcile the client's …" at bounding box center [198, 102] width 396 height 204
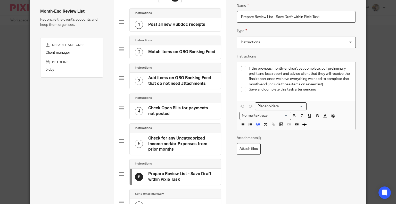
scroll to position [0, 0]
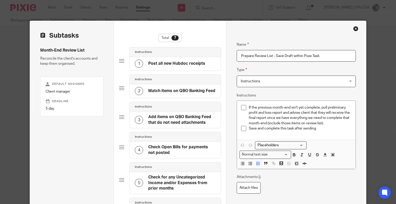
drag, startPoint x: 279, startPoint y: 56, endPoint x: 356, endPoint y: 54, distance: 77.7
click at [356, 54] on div "Name Post all new Hubdoc receipts Type Instructions Instructions Instructions D…" at bounding box center [296, 161] width 140 height 281
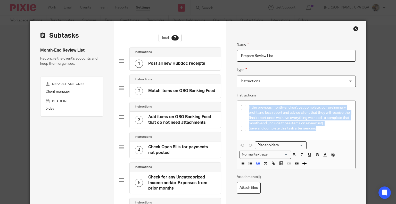
drag, startPoint x: 320, startPoint y: 130, endPoint x: 245, endPoint y: 106, distance: 79.1
click at [245, 106] on ul "If the previous month-end isn't yet complete, pull preliminary profit and loss …" at bounding box center [296, 119] width 110 height 29
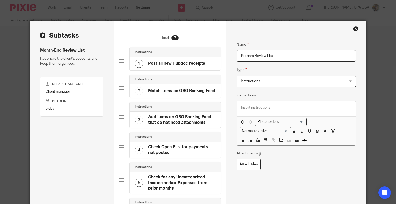
drag, startPoint x: 246, startPoint y: 54, endPoint x: 206, endPoint y: 55, distance: 40.0
click at [206, 55] on div "Subtasks Month-End Review List Reconcile the client's accounts and keep them or…" at bounding box center [198, 160] width 336 height 278
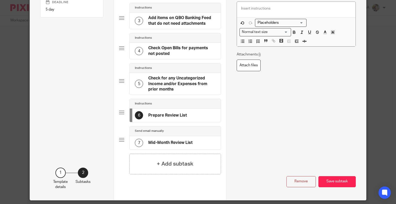
scroll to position [103, 0]
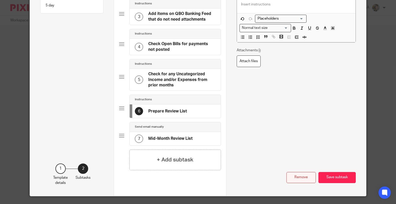
click at [291, 176] on button "Remove" at bounding box center [301, 177] width 29 height 11
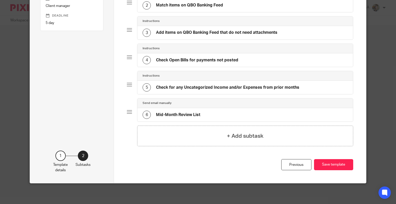
scroll to position [85, 0]
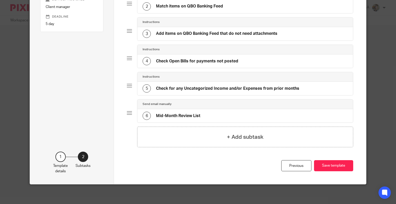
click at [173, 113] on h4 "Mid-Month Review List" at bounding box center [178, 115] width 44 height 5
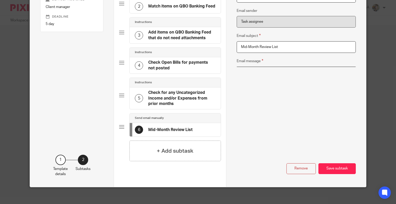
scroll to position [0, 0]
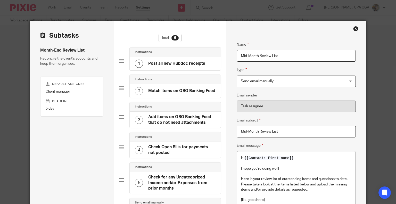
drag, startPoint x: 256, startPoint y: 56, endPoint x: 221, endPoint y: 55, distance: 35.1
click at [221, 55] on div "Subtasks Month-End Review List Reconcile the client's accounts and keep them or…" at bounding box center [198, 175] width 336 height 309
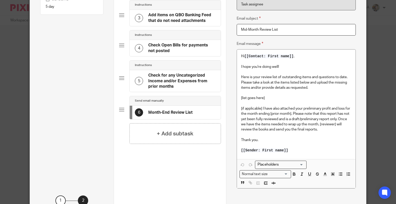
scroll to position [103, 0]
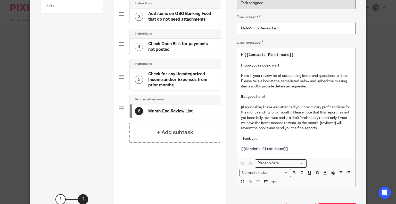
type input "Month-End Review List"
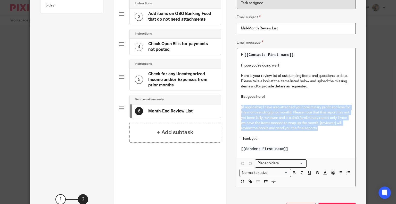
drag, startPoint x: 322, startPoint y: 128, endPoint x: 236, endPoint y: 108, distance: 87.9
click at [237, 108] on div "Hi [[Contact: First name]] , I hope you're doing well! Here is your review list…" at bounding box center [296, 103] width 119 height 110
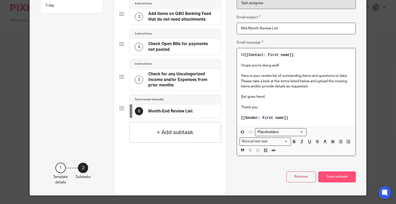
click at [329, 176] on button "Save subtask" at bounding box center [337, 177] width 37 height 11
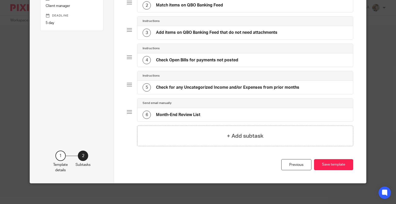
scroll to position [85, 0]
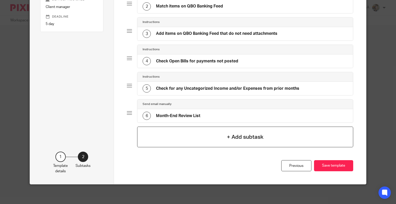
click at [219, 136] on div "+ Add subtask" at bounding box center [245, 137] width 216 height 21
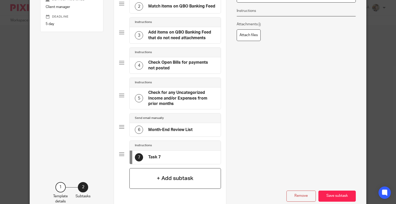
scroll to position [0, 0]
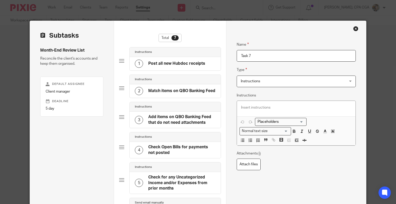
drag, startPoint x: 255, startPoint y: 55, endPoint x: 228, endPoint y: 52, distance: 26.5
click at [228, 52] on div "Name Post all new Hubdoc receipts Type Instructions Instructions Instructions D…" at bounding box center [296, 160] width 140 height 278
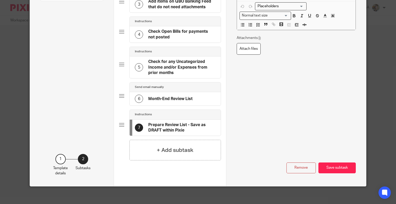
scroll to position [120, 0]
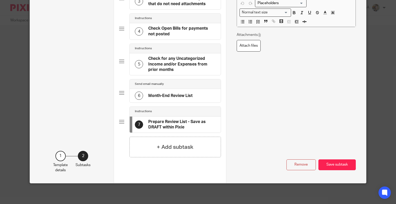
type input "Prepare Review List - Save as DRAFT within Pixie"
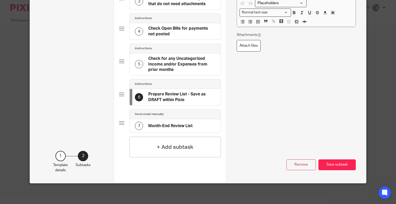
click at [179, 97] on h4 "Prepare Review List - Save as DRAFT within Pixie" at bounding box center [181, 97] width 67 height 11
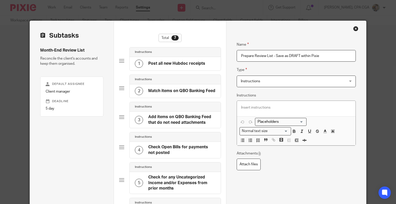
click at [255, 108] on p at bounding box center [296, 107] width 110 height 5
click at [241, 139] on icon "button" at bounding box center [242, 140] width 5 height 5
click at [256, 139] on icon "button" at bounding box center [258, 140] width 5 height 5
click at [243, 140] on icon "button" at bounding box center [242, 140] width 5 height 5
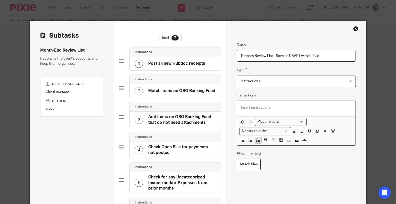
click at [256, 139] on icon "button" at bounding box center [258, 140] width 5 height 5
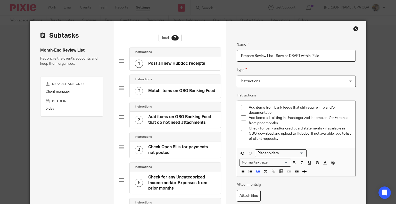
click at [249, 107] on p "Add items from bank feeds that still require info and/or documentation" at bounding box center [300, 110] width 103 height 11
click at [287, 139] on p "Check for bank and/or credit card statements - if available in QBO, download an…" at bounding box center [300, 134] width 103 height 16
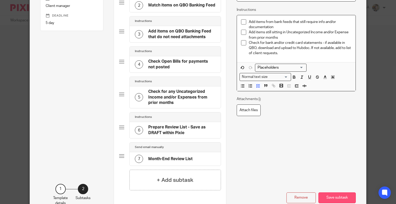
scroll to position [103, 0]
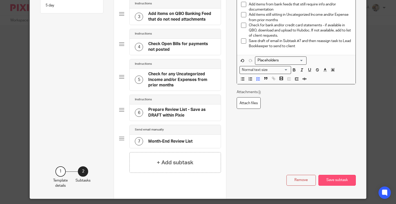
click at [342, 181] on button "Save subtask" at bounding box center [337, 180] width 37 height 11
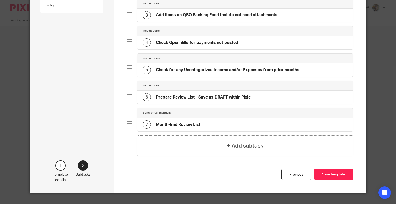
click at [171, 123] on h4 "Month-End Review List" at bounding box center [178, 124] width 44 height 5
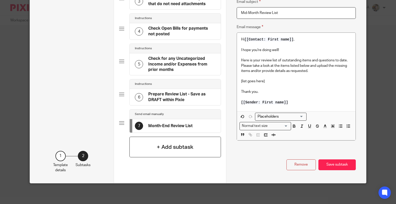
scroll to position [120, 0]
click at [181, 145] on h4 "+ Add subtask" at bounding box center [175, 147] width 37 height 8
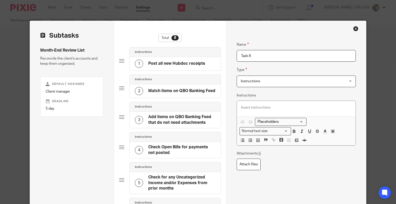
drag, startPoint x: 266, startPoint y: 56, endPoint x: 214, endPoint y: 54, distance: 52.2
click at [214, 54] on div "Subtasks Month-End Review List Reconcile the client's accounts and keep them or…" at bounding box center [198, 175] width 336 height 308
type input "Reassign Task with Email Draft to Lead Bookkeeper"
click at [252, 107] on p at bounding box center [296, 107] width 110 height 5
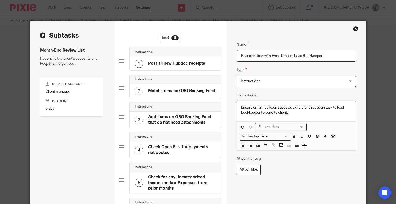
click at [273, 113] on p "Ensure email has been saved as a draft, and reassign task to lead bookkeeper to…" at bounding box center [296, 110] width 110 height 11
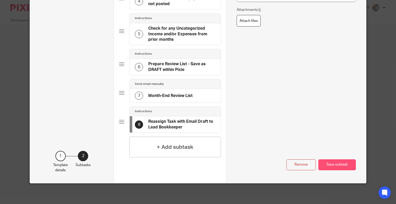
click at [334, 165] on button "Save subtask" at bounding box center [337, 164] width 37 height 11
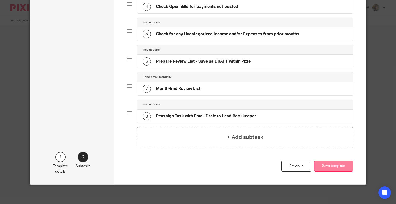
click at [329, 167] on button "Save template" at bounding box center [333, 166] width 39 height 11
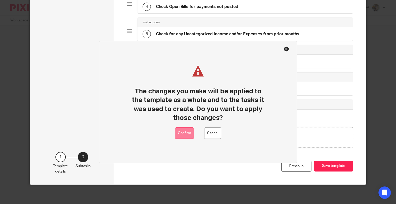
click at [186, 137] on button "Confirm" at bounding box center [184, 133] width 19 height 12
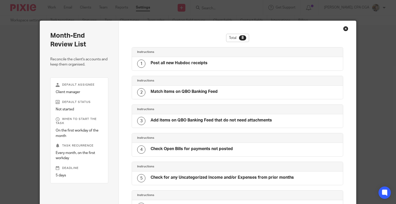
scroll to position [118, 0]
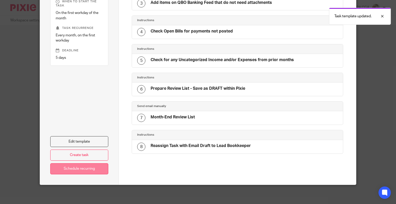
click at [80, 169] on link "Schedule recurring" at bounding box center [79, 168] width 58 height 11
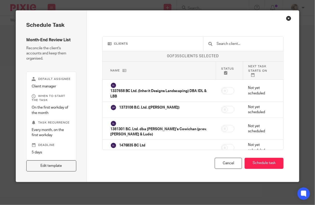
click at [228, 41] on input "text" at bounding box center [247, 44] width 62 height 6
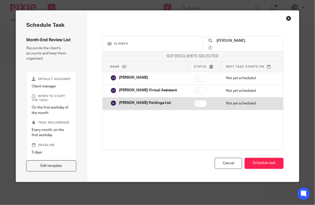
type input "[PERSON_NAME]"
click at [200, 102] on input "checkbox" at bounding box center [200, 103] width 13 height 7
checkbox input "true"
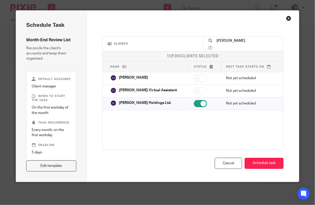
drag, startPoint x: 225, startPoint y: 43, endPoint x: 214, endPoint y: 44, distance: 11.4
click at [214, 44] on div "[PERSON_NAME]" at bounding box center [243, 44] width 80 height 14
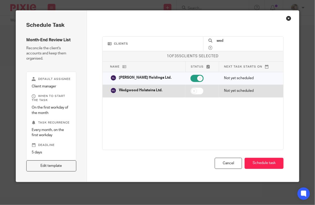
type input "wed"
click at [199, 92] on input "checkbox" at bounding box center [197, 90] width 13 height 7
checkbox input "true"
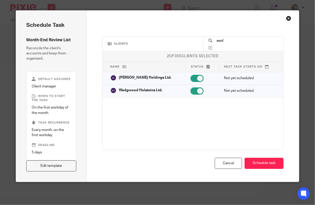
click at [220, 44] on input "wed" at bounding box center [247, 41] width 62 height 6
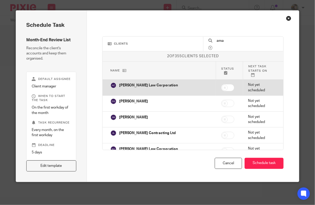
type input "ama"
click at [223, 87] on input "checkbox" at bounding box center [227, 87] width 13 height 7
checkbox input "true"
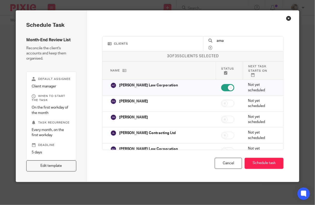
click at [217, 43] on input "ama" at bounding box center [247, 41] width 62 height 6
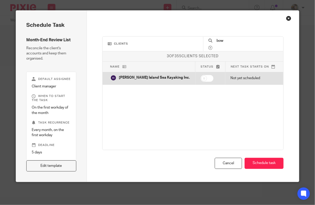
type input "bow"
click at [201, 77] on input "checkbox" at bounding box center [207, 78] width 13 height 7
checkbox input "true"
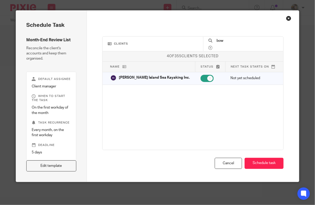
click at [218, 42] on input "bow" at bounding box center [247, 41] width 62 height 6
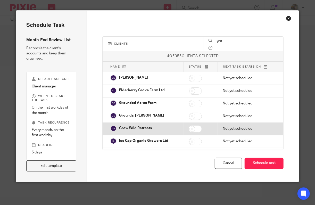
type input "gro"
click at [190, 130] on input "checkbox" at bounding box center [195, 128] width 13 height 7
checkbox input "true"
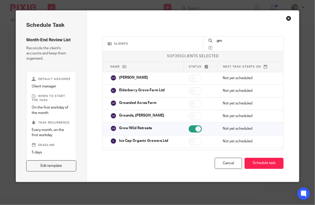
click at [220, 43] on input "gro" at bounding box center [247, 41] width 62 height 6
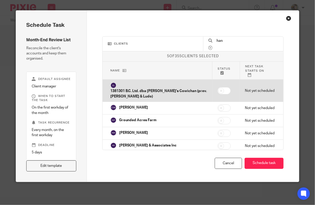
type input "han"
click at [218, 90] on input "checkbox" at bounding box center [224, 90] width 13 height 7
checkbox input "true"
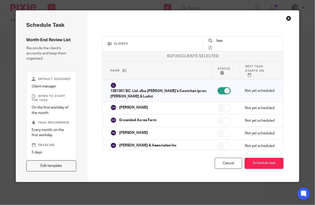
click at [217, 44] on input "han" at bounding box center [247, 41] width 62 height 6
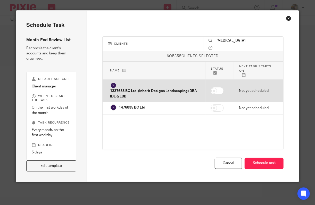
type input "inh"
click at [215, 91] on input "checkbox" at bounding box center [217, 90] width 13 height 7
checkbox input "true"
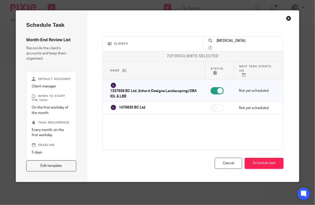
click at [220, 44] on input "inh" at bounding box center [247, 41] width 62 height 6
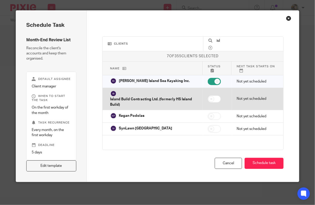
type input "isl"
click at [212, 99] on input "checkbox" at bounding box center [214, 98] width 13 height 7
checkbox input "true"
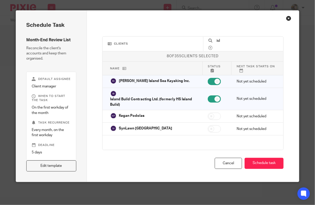
click at [219, 43] on input "isl" at bounding box center [247, 41] width 62 height 6
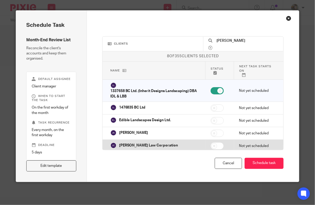
type input "[PERSON_NAME]"
click at [212, 147] on input "checkbox" at bounding box center [217, 145] width 13 height 7
checkbox input "true"
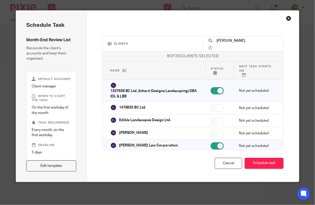
click at [218, 44] on input "[PERSON_NAME]" at bounding box center [247, 41] width 62 height 6
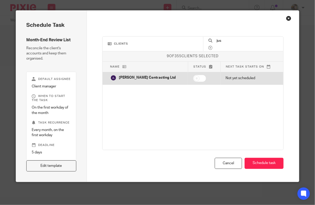
type input "jus"
click at [193, 78] on input "checkbox" at bounding box center [199, 78] width 13 height 7
checkbox input "true"
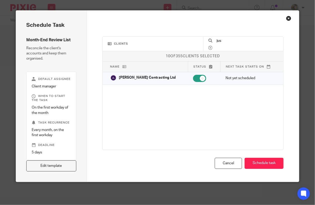
click at [217, 43] on input "jus" at bounding box center [247, 41] width 62 height 6
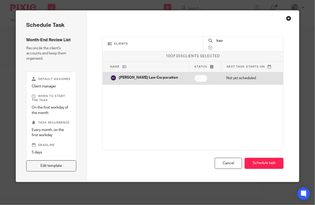
type input "kan"
click at [195, 77] on input "checkbox" at bounding box center [201, 78] width 13 height 7
checkbox input "true"
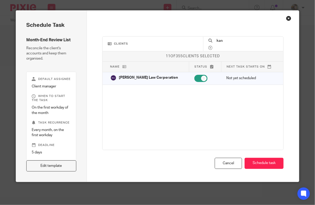
click at [218, 43] on input "kan" at bounding box center [247, 41] width 62 height 6
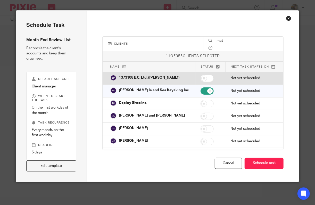
type input "mat"
click at [203, 77] on input "checkbox" at bounding box center [207, 78] width 13 height 7
checkbox input "true"
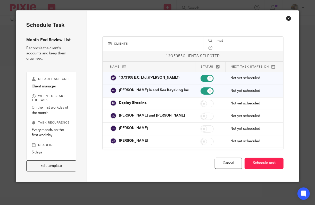
click at [218, 44] on input "mat" at bounding box center [247, 41] width 62 height 6
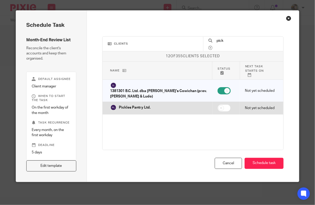
type input "pick"
click at [218, 107] on input "checkbox" at bounding box center [224, 107] width 13 height 7
checkbox input "true"
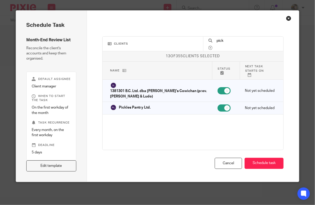
click at [220, 43] on input "pick" at bounding box center [247, 41] width 62 height 6
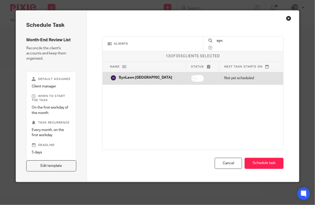
type input "syn"
click at [193, 77] on input "checkbox" at bounding box center [197, 78] width 13 height 7
checkbox input "true"
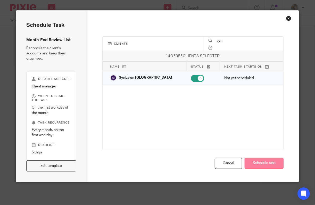
click at [254, 163] on button "Schedule task" at bounding box center [264, 163] width 39 height 11
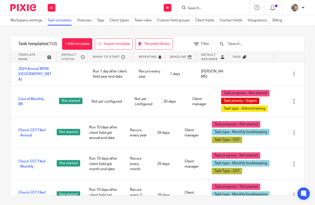
click at [194, 6] on input "Search" at bounding box center [210, 8] width 46 height 5
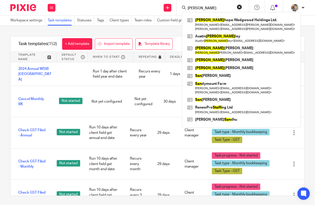
type input "[PERSON_NAME]"
click at [240, 7] on button "reset" at bounding box center [239, 6] width 5 height 5
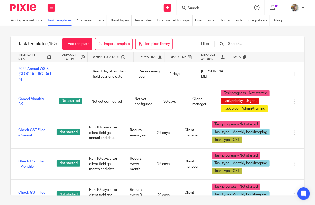
click at [194, 7] on input "Search" at bounding box center [210, 8] width 46 height 5
click at [194, 8] on input "Search" at bounding box center [210, 8] width 46 height 5
click at [243, 44] on input "text" at bounding box center [258, 44] width 60 height 6
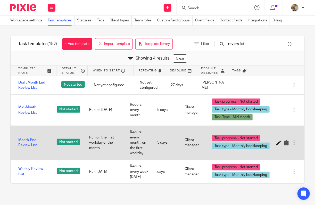
type input "review list"
click at [276, 144] on icon at bounding box center [278, 142] width 5 height 5
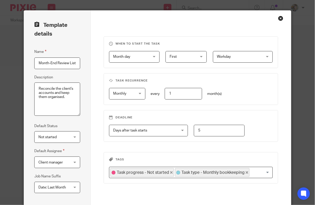
click at [76, 64] on input "Month-End Review List" at bounding box center [57, 64] width 46 height 12
click at [279, 19] on div "Close this dialog window" at bounding box center [280, 18] width 5 height 5
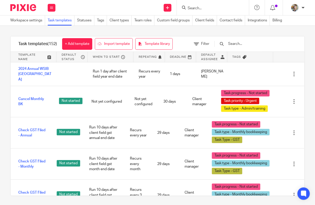
click at [243, 46] on input "text" at bounding box center [258, 44] width 60 height 6
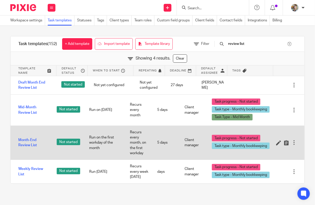
type input "review list"
click at [292, 143] on div at bounding box center [294, 142] width 5 height 5
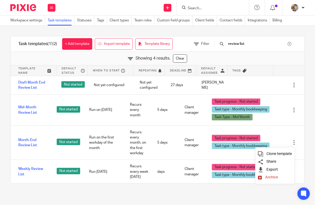
click at [281, 155] on span "Clone template" at bounding box center [280, 154] width 26 height 4
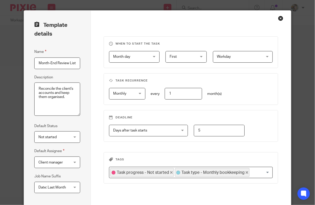
scroll to position [0, 20]
drag, startPoint x: 53, startPoint y: 63, endPoint x: 135, endPoint y: 67, distance: 81.9
click at [135, 67] on div "Template details Name Month-End Review List 2025-08-16 Description Reconcile th…" at bounding box center [158, 126] width 268 height 231
type input "Month-End Review List - Backup Bkpr"
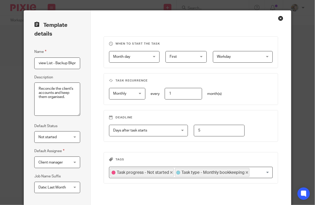
click at [59, 186] on span "Date: Last Month" at bounding box center [52, 188] width 28 height 4
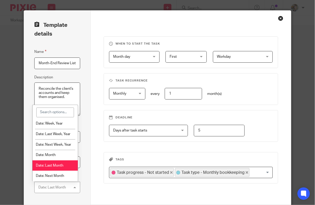
scroll to position [52, 0]
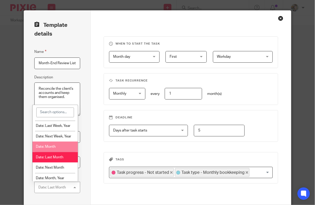
click at [56, 152] on li "Date: Month" at bounding box center [56, 147] width 46 height 11
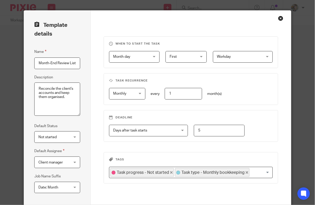
click at [98, 149] on div "Deadline Days after task starts Days after task starts Days after task starts W…" at bounding box center [188, 152] width 181 height 84
click at [194, 58] on span "First" at bounding box center [184, 56] width 29 height 11
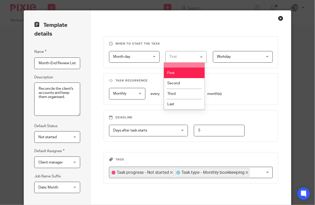
click at [124, 57] on span "Month day" at bounding box center [121, 57] width 17 height 4
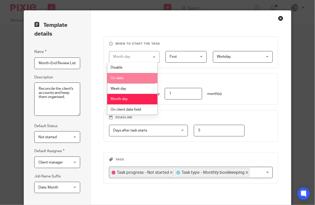
click at [132, 77] on li "On date" at bounding box center [132, 78] width 50 height 11
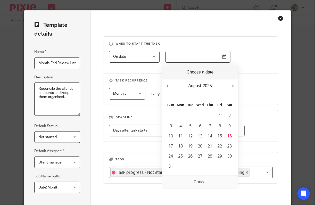
click at [175, 53] on input "Use the arrow keys to pick a date" at bounding box center [198, 57] width 65 height 12
click at [222, 56] on input "Use the arrow keys to pick a date" at bounding box center [198, 57] width 65 height 12
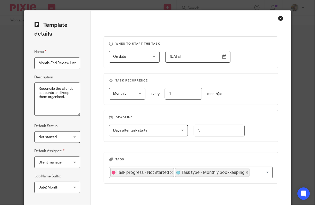
click at [222, 56] on input "2025-08-15" at bounding box center [198, 57] width 65 height 12
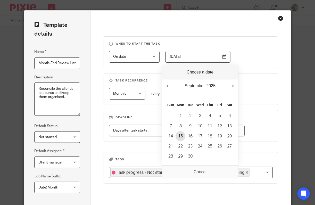
type input "[DATE]"
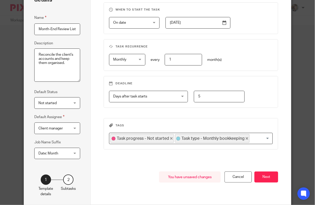
scroll to position [46, 0]
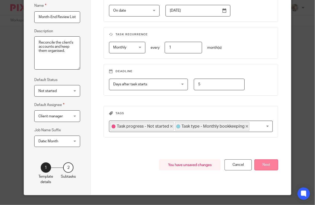
click at [265, 164] on button "Next" at bounding box center [267, 164] width 24 height 11
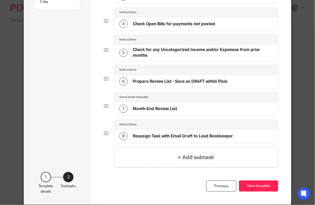
scroll to position [120, 0]
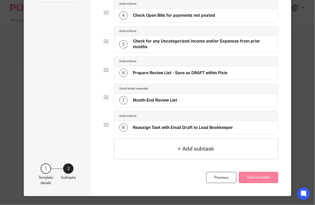
click at [264, 176] on button "Save template" at bounding box center [258, 177] width 39 height 11
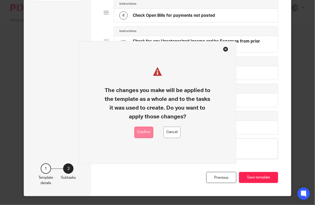
click at [148, 133] on button "Confirm" at bounding box center [144, 133] width 19 height 12
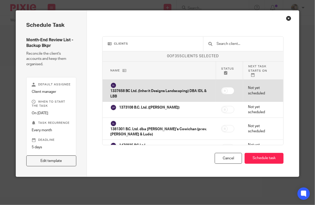
click at [221, 90] on input "checkbox" at bounding box center [227, 90] width 13 height 7
checkbox input "true"
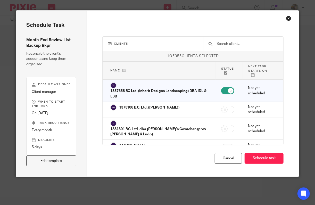
click at [232, 43] on input "text" at bounding box center [247, 44] width 62 height 6
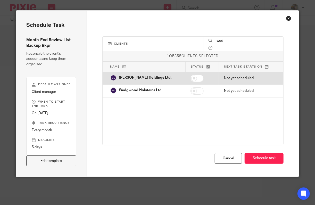
type input "wed"
click at [197, 77] on input "checkbox" at bounding box center [197, 78] width 13 height 7
checkbox input "true"
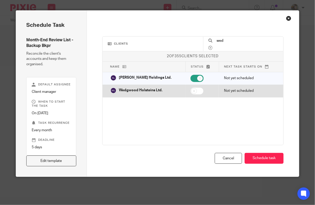
click at [198, 90] on input "checkbox" at bounding box center [197, 90] width 13 height 7
checkbox input "true"
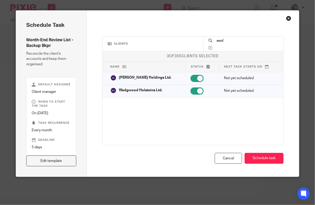
click at [213, 46] on div at bounding box center [211, 48] width 4 height 4
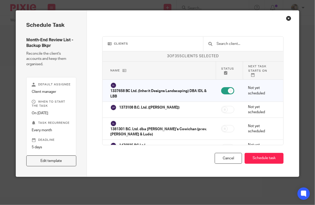
click at [228, 44] on input "text" at bounding box center [247, 44] width 62 height 6
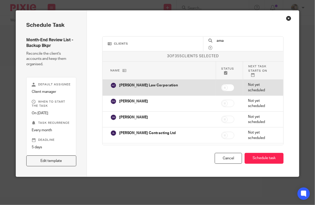
type input "ama"
click at [221, 86] on input "checkbox" at bounding box center [227, 87] width 13 height 7
checkbox input "true"
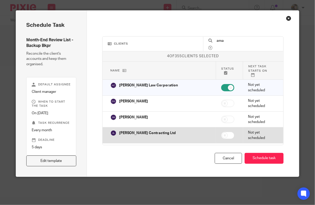
click at [221, 138] on input "checkbox" at bounding box center [227, 135] width 13 height 7
checkbox input "true"
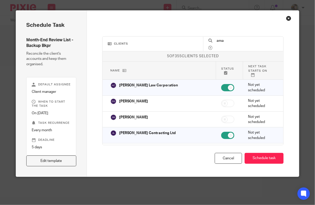
click at [218, 42] on input "ama" at bounding box center [247, 41] width 62 height 6
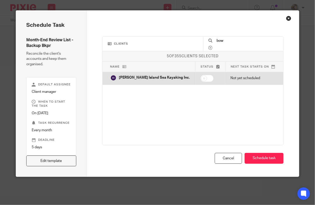
type input "bow"
click at [201, 79] on input "checkbox" at bounding box center [207, 78] width 13 height 7
checkbox input "true"
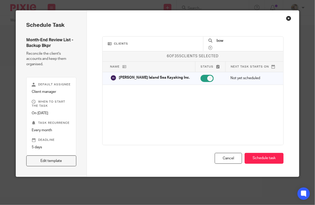
click at [222, 43] on input "bow" at bounding box center [247, 41] width 62 height 6
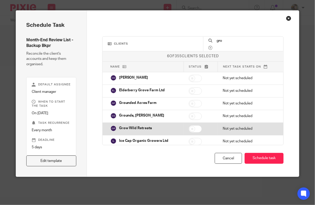
type input "gro"
click at [193, 128] on input "checkbox" at bounding box center [195, 128] width 13 height 7
checkbox input "true"
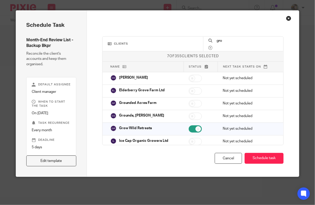
click at [216, 44] on input "gro" at bounding box center [247, 41] width 62 height 6
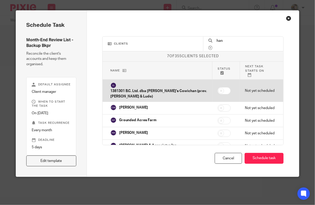
type input "han"
click at [218, 92] on input "checkbox" at bounding box center [224, 90] width 13 height 7
checkbox input "true"
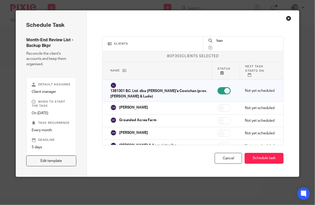
click at [218, 43] on input "han" at bounding box center [247, 41] width 62 height 6
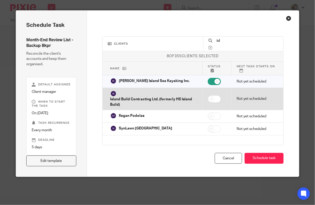
type input "isl"
click at [213, 100] on input "checkbox" at bounding box center [214, 98] width 13 height 7
checkbox input "true"
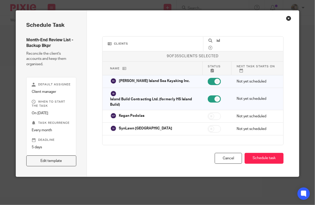
click at [216, 44] on input "isl" at bounding box center [247, 41] width 62 height 6
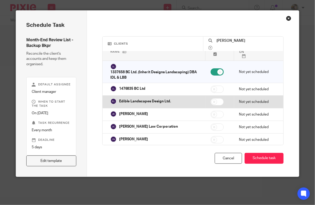
scroll to position [20, 0]
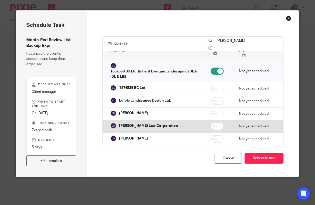
type input "[PERSON_NAME]"
click at [215, 125] on input "checkbox" at bounding box center [217, 126] width 13 height 7
checkbox input "true"
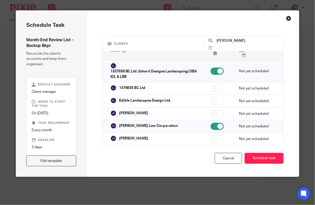
click at [220, 44] on input "[PERSON_NAME]" at bounding box center [247, 41] width 62 height 6
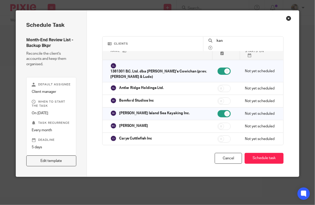
scroll to position [0, 0]
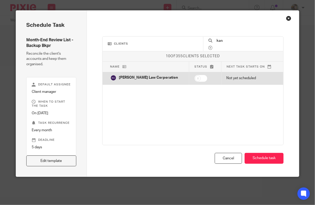
type input "kan"
click at [195, 78] on input "checkbox" at bounding box center [201, 78] width 13 height 7
checkbox input "true"
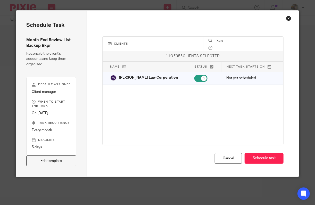
click at [218, 44] on input "kan" at bounding box center [247, 41] width 62 height 6
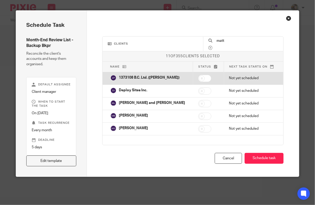
type input "matt"
click at [203, 78] on input "checkbox" at bounding box center [204, 78] width 13 height 7
checkbox input "true"
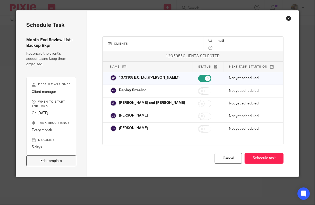
click at [218, 43] on input "matt" at bounding box center [247, 41] width 62 height 6
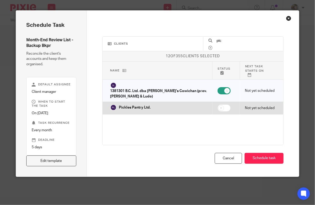
type input "pic"
click at [218, 107] on input "checkbox" at bounding box center [224, 107] width 13 height 7
checkbox input "true"
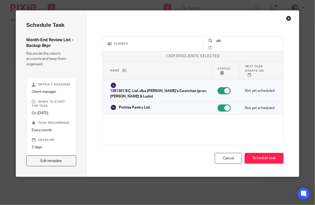
click at [221, 43] on input "pic" at bounding box center [247, 41] width 62 height 6
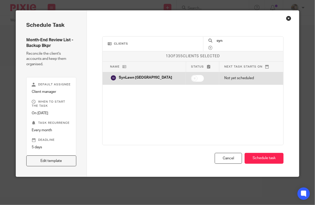
type input "syn"
click at [194, 80] on input "checkbox" at bounding box center [197, 78] width 13 height 7
checkbox input "true"
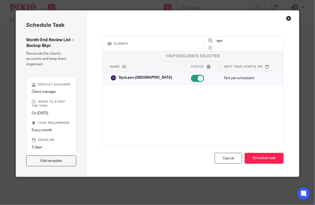
click at [213, 46] on div at bounding box center [211, 48] width 4 height 4
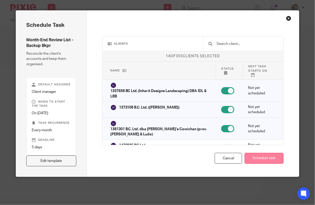
click at [256, 159] on button "Schedule task" at bounding box center [264, 158] width 39 height 11
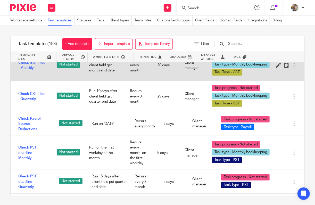
scroll to position [103, 0]
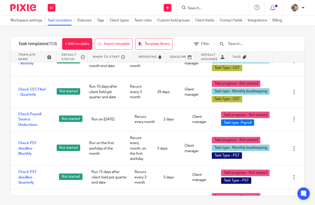
click at [247, 46] on input "text" at bounding box center [258, 44] width 60 height 6
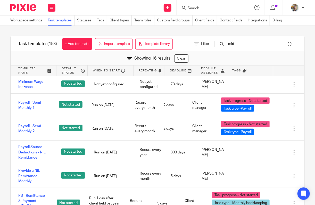
scroll to position [0, 0]
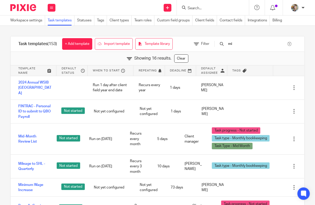
type input "m"
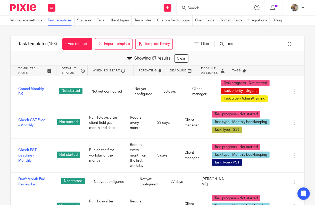
type input "m"
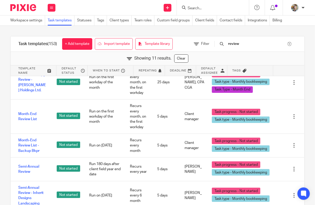
scroll to position [129, 0]
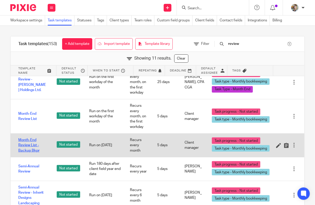
type input "review"
click at [30, 146] on link "Month-End Review List - Backup Bkpr" at bounding box center [32, 146] width 28 height 16
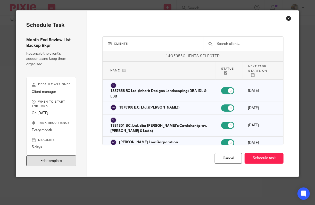
click at [49, 158] on link "Edit template" at bounding box center [51, 161] width 50 height 11
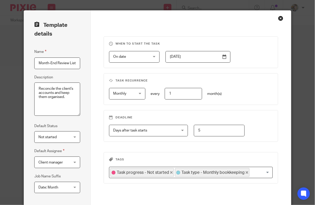
scroll to position [0, 23]
click at [41, 62] on input "Month-End Review List - Backup Bkpr" at bounding box center [57, 64] width 46 height 12
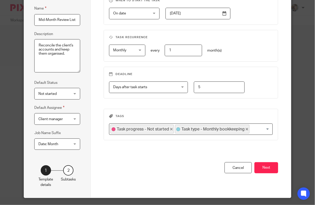
scroll to position [46, 0]
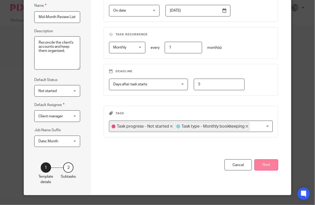
type input "Mid-Month Review List - Backup Bkpr"
click at [268, 167] on button "Next" at bounding box center [267, 164] width 24 height 11
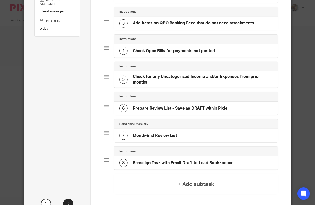
scroll to position [120, 0]
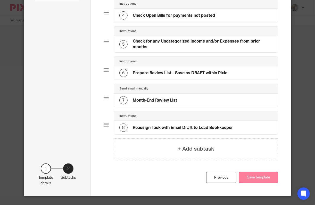
click at [263, 177] on button "Save template" at bounding box center [258, 177] width 39 height 11
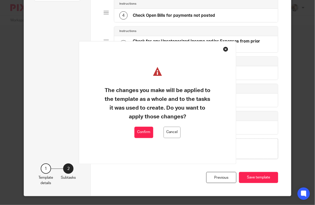
drag, startPoint x: 143, startPoint y: 133, endPoint x: 147, endPoint y: 133, distance: 3.4
click at [143, 133] on button "Confirm" at bounding box center [144, 133] width 19 height 12
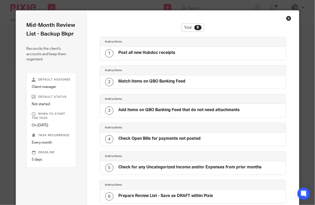
scroll to position [91, 0]
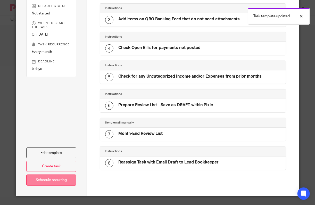
drag, startPoint x: 61, startPoint y: 179, endPoint x: 69, endPoint y: 179, distance: 7.8
click at [61, 179] on link "Schedule recurring" at bounding box center [51, 180] width 50 height 11
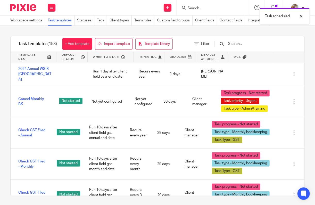
click at [251, 44] on input "text" at bounding box center [258, 44] width 60 height 6
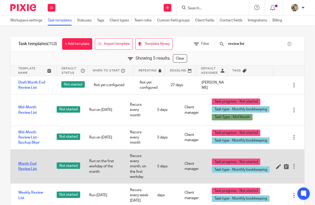
type input "review list"
click at [23, 167] on link "Month-End Review List" at bounding box center [32, 166] width 28 height 11
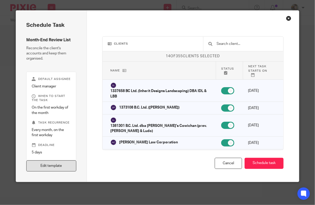
drag, startPoint x: 55, startPoint y: 164, endPoint x: 59, endPoint y: 159, distance: 6.4
click at [55, 165] on link "Edit template" at bounding box center [51, 165] width 50 height 11
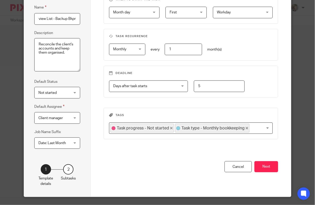
scroll to position [46, 0]
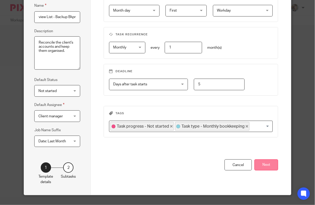
type input "Month-End Review List - Backup Bkpr"
click at [262, 165] on button "Next" at bounding box center [267, 164] width 24 height 11
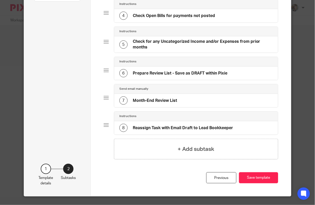
scroll to position [120, 0]
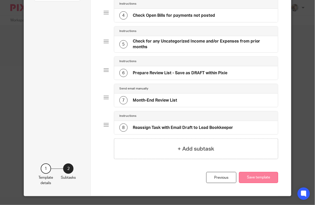
click at [260, 175] on button "Save template" at bounding box center [258, 177] width 39 height 11
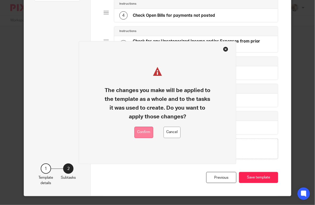
click at [144, 134] on button "Confirm" at bounding box center [144, 133] width 19 height 12
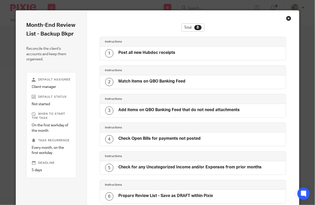
scroll to position [91, 0]
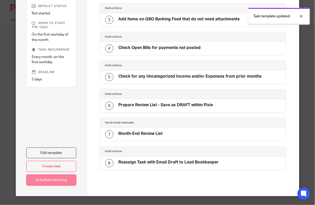
click at [46, 177] on link "Schedule recurring" at bounding box center [51, 180] width 50 height 11
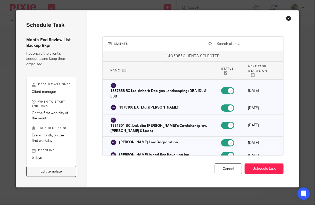
click at [268, 167] on button "Schedule task" at bounding box center [264, 169] width 39 height 11
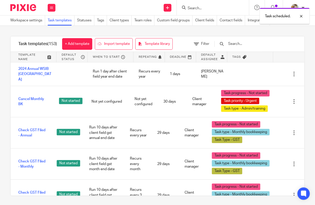
click at [244, 43] on input "text" at bounding box center [258, 44] width 60 height 6
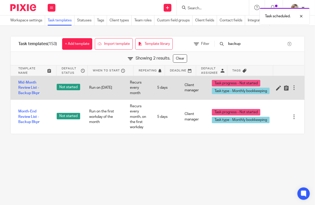
type input "backup"
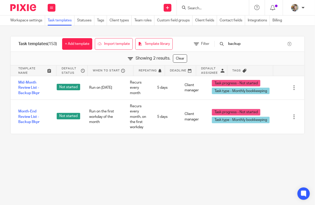
click at [198, 9] on input "Search" at bounding box center [210, 8] width 46 height 5
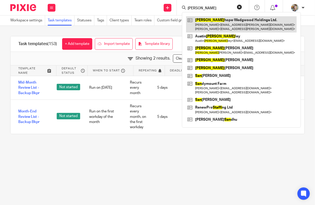
type input "stan"
click at [210, 24] on link at bounding box center [241, 24] width 111 height 16
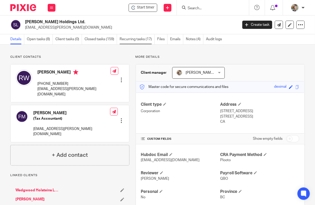
click at [137, 38] on link "Recurring tasks (17)" at bounding box center [137, 39] width 35 height 10
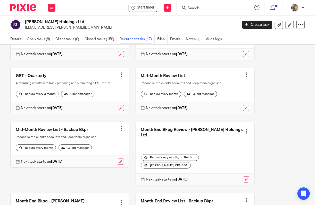
scroll to position [181, 0]
click at [65, 151] on div "Client manager" at bounding box center [75, 147] width 33 height 7
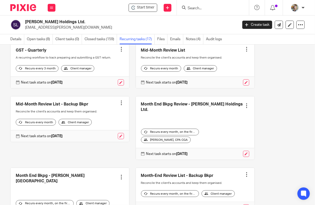
scroll to position [206, 0]
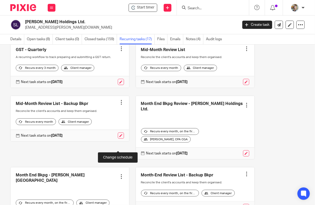
click at [120, 139] on link at bounding box center [121, 136] width 6 height 6
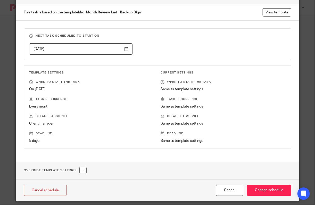
scroll to position [29, 0]
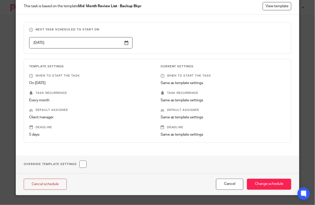
click at [84, 165] on input "checkbox" at bounding box center [82, 164] width 7 height 7
checkbox input "true"
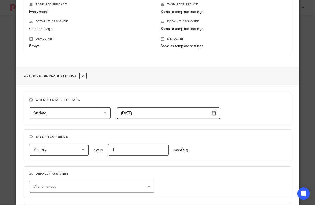
scroll to position [158, 0]
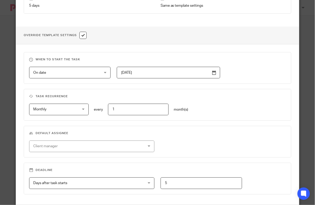
click at [107, 150] on div "Client manager" at bounding box center [81, 146] width 97 height 11
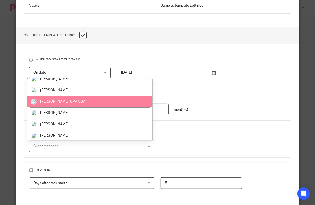
scroll to position [18, 0]
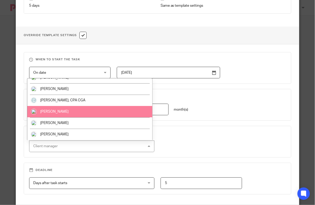
click at [231, 114] on div "Monthly Monthly No repeat Weekly Monthly Yearly monthly every 1 month(s)" at bounding box center [154, 110] width 263 height 12
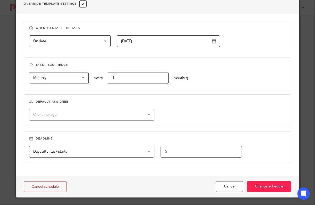
scroll to position [191, 0]
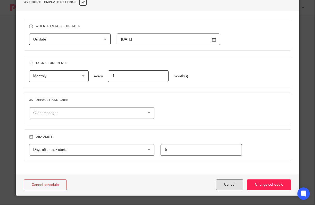
click at [231, 182] on button "Cancel" at bounding box center [229, 185] width 27 height 11
